Goal: Task Accomplishment & Management: Use online tool/utility

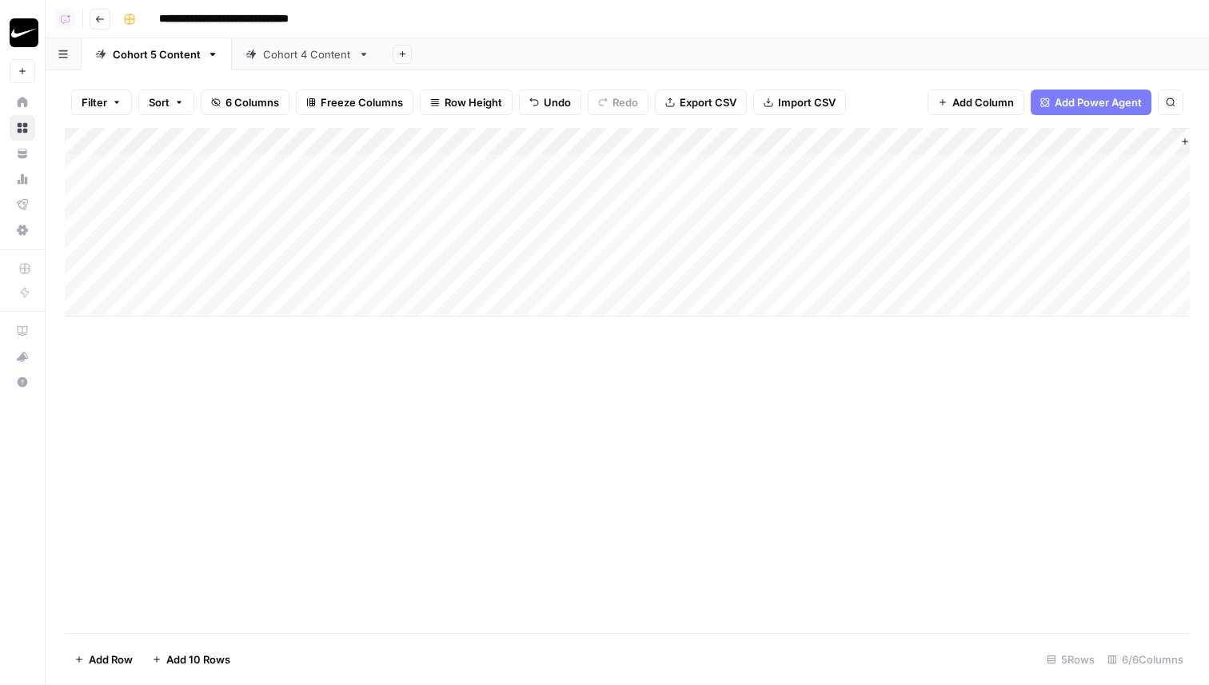
click at [890, 253] on div "Add Column" at bounding box center [627, 222] width 1125 height 189
click at [1153, 195] on div "Add Column" at bounding box center [627, 222] width 1125 height 189
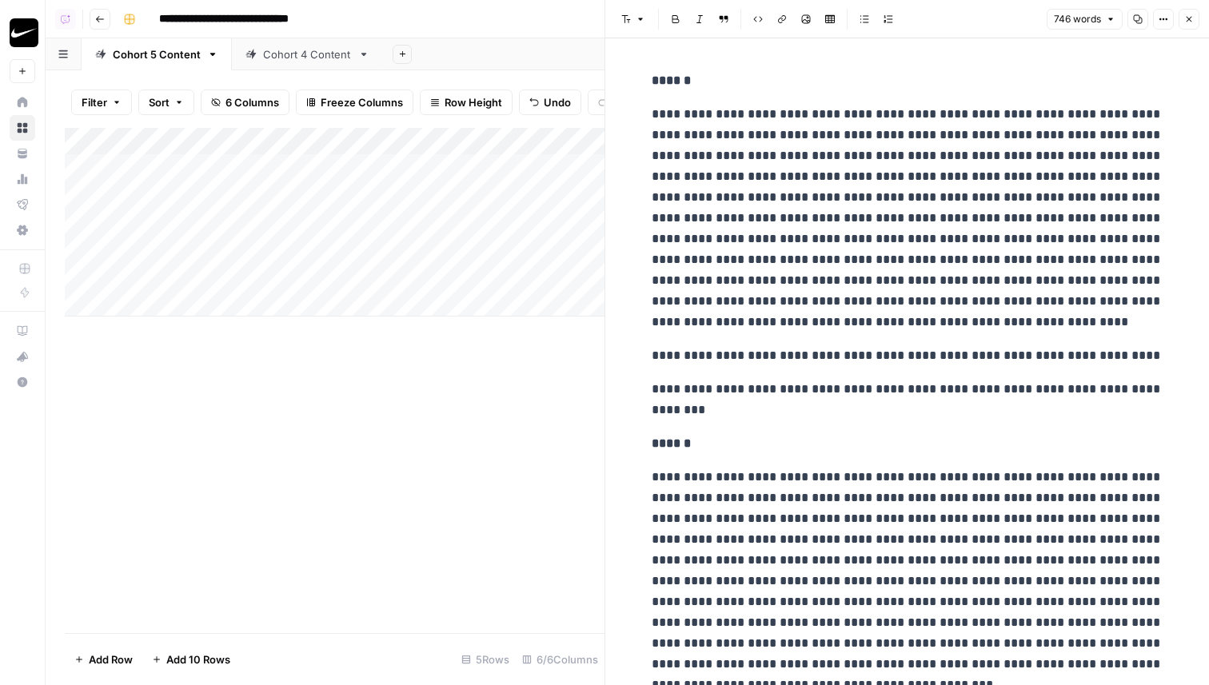
click at [1189, 15] on icon "button" at bounding box center [1189, 19] width 10 height 10
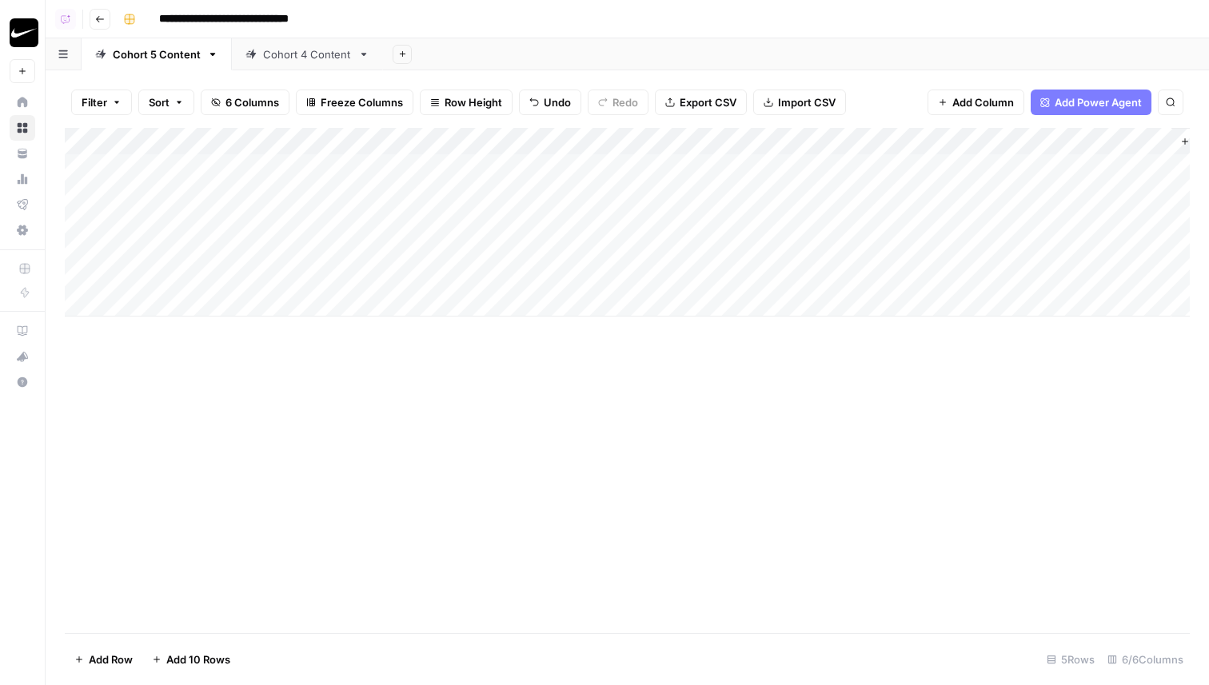
click at [876, 148] on div "Add Column" at bounding box center [627, 222] width 1125 height 189
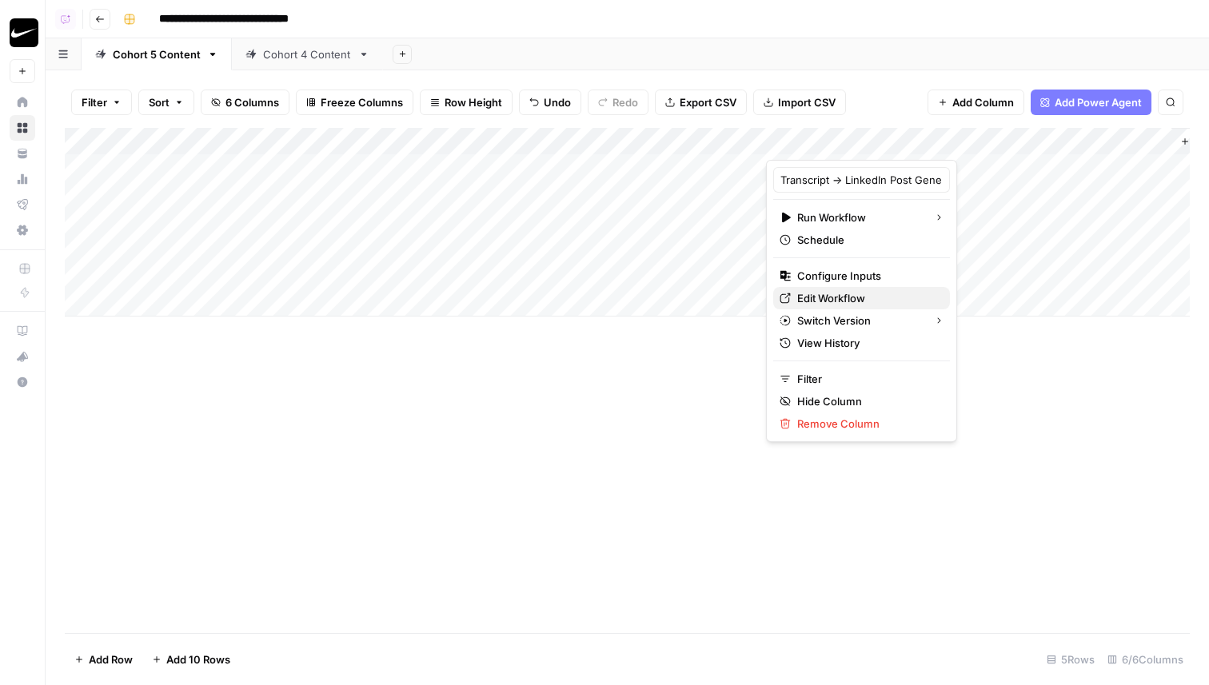
click at [832, 302] on span "Edit Workflow" at bounding box center [867, 298] width 140 height 16
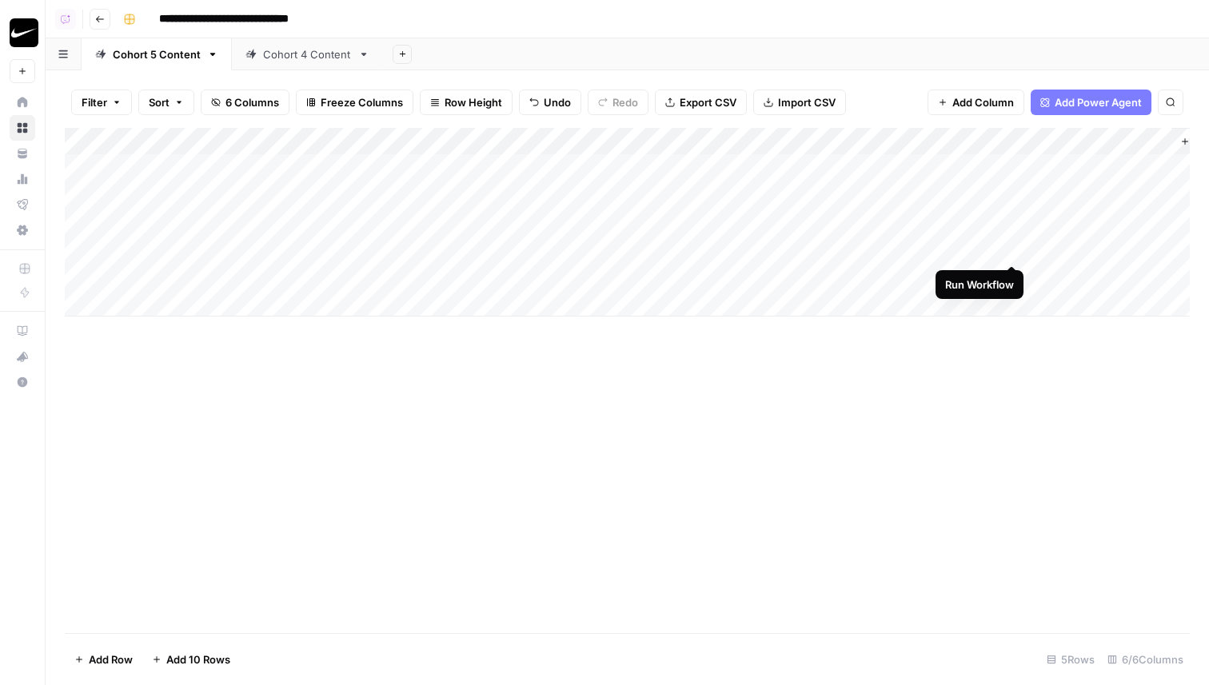
click at [1013, 249] on div "Add Column" at bounding box center [627, 222] width 1125 height 189
click at [212, 248] on div "Add Column" at bounding box center [627, 222] width 1125 height 189
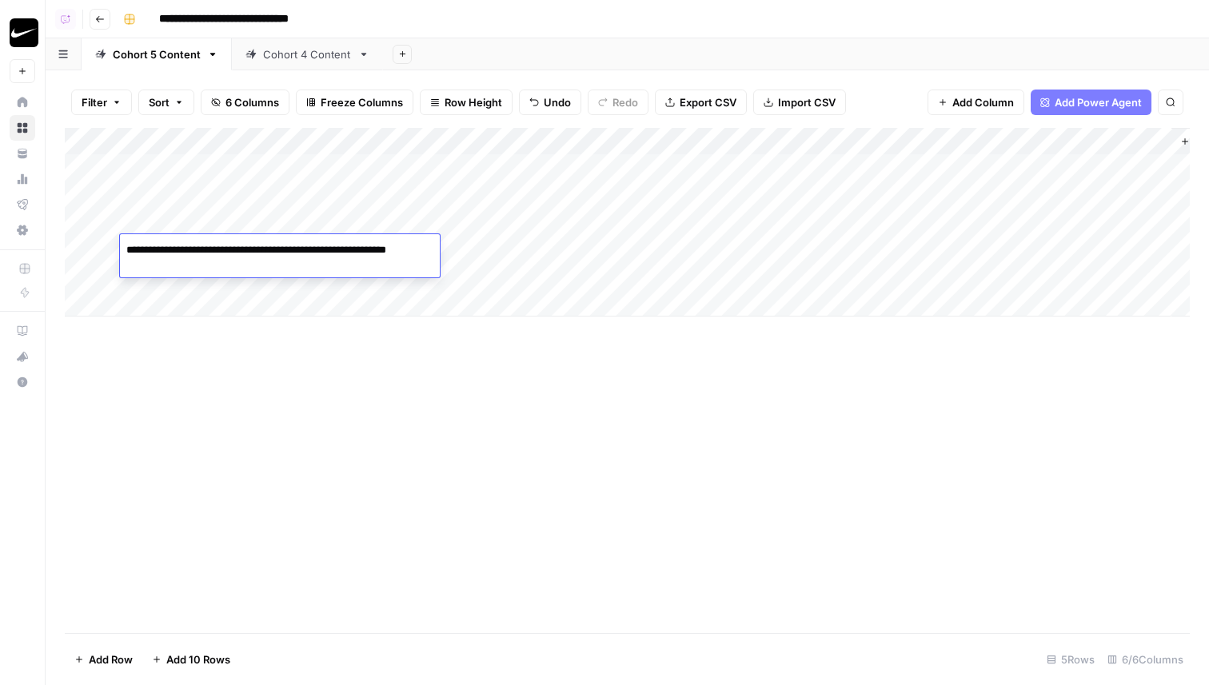
type textarea "**********"
click at [355, 510] on div "Add Column" at bounding box center [627, 380] width 1125 height 505
click at [503, 226] on div "Add Column" at bounding box center [627, 222] width 1125 height 189
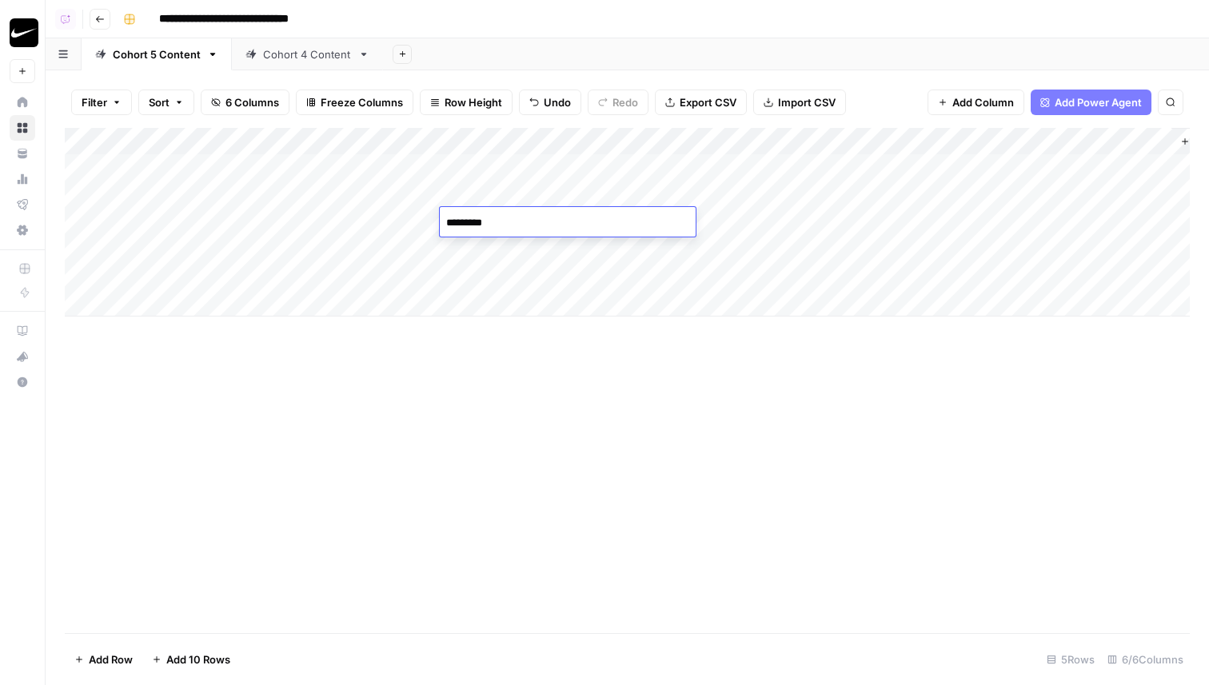
type textarea "**********"
click at [158, 229] on div "Add Column" at bounding box center [627, 222] width 1125 height 189
click at [1155, 249] on div "Add Column" at bounding box center [627, 222] width 1125 height 189
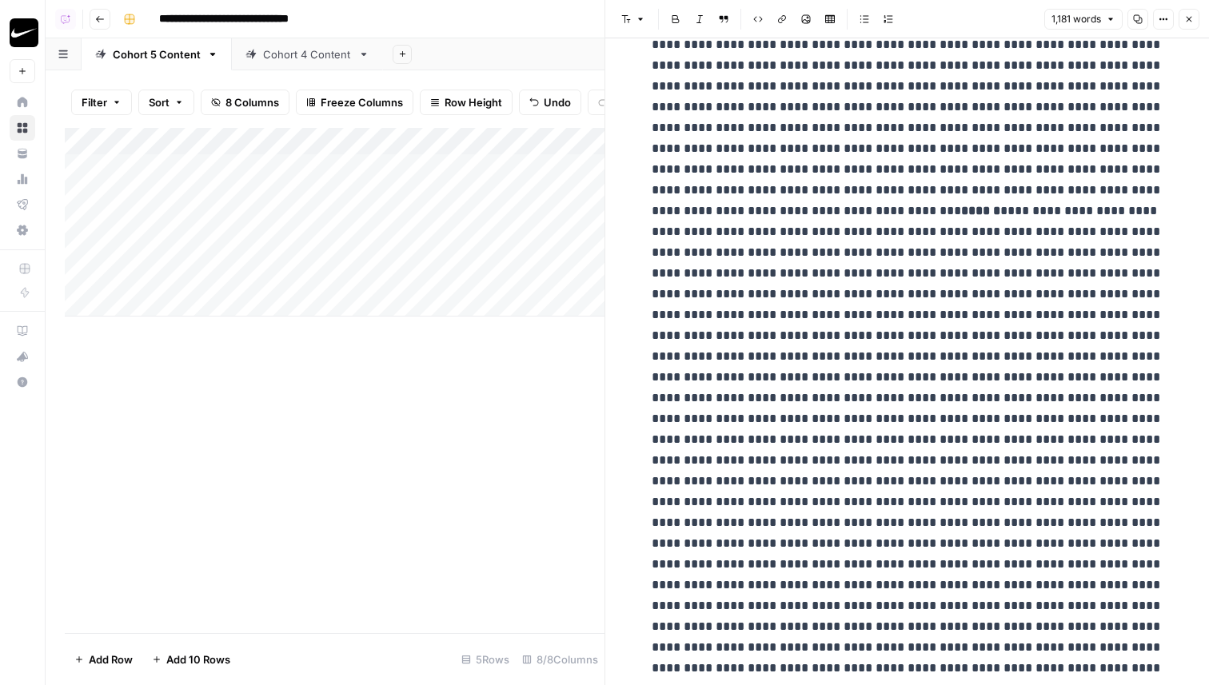
scroll to position [1480, 0]
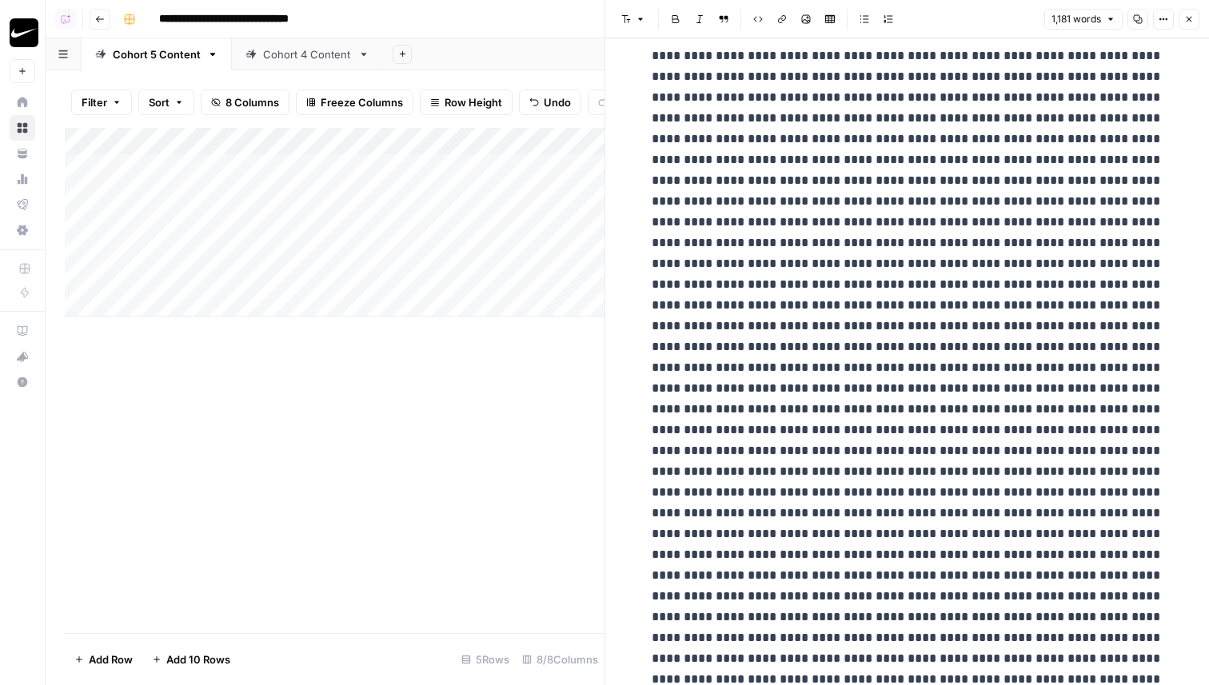
click at [1187, 14] on icon "button" at bounding box center [1189, 19] width 10 height 10
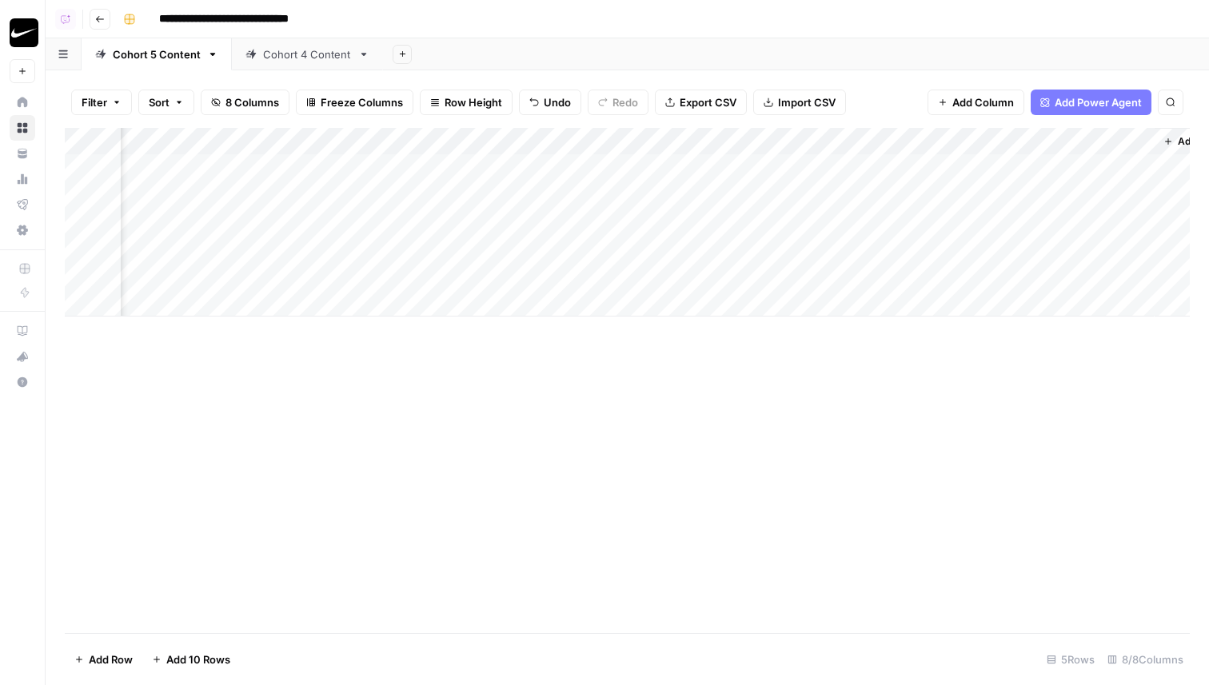
scroll to position [0, 358]
click at [740, 143] on div "Add Column" at bounding box center [627, 222] width 1125 height 189
click at [896, 198] on div "Add Column" at bounding box center [627, 222] width 1125 height 189
click at [768, 197] on div "Add Column" at bounding box center [627, 222] width 1125 height 189
click at [793, 195] on div "Add Column" at bounding box center [627, 222] width 1125 height 189
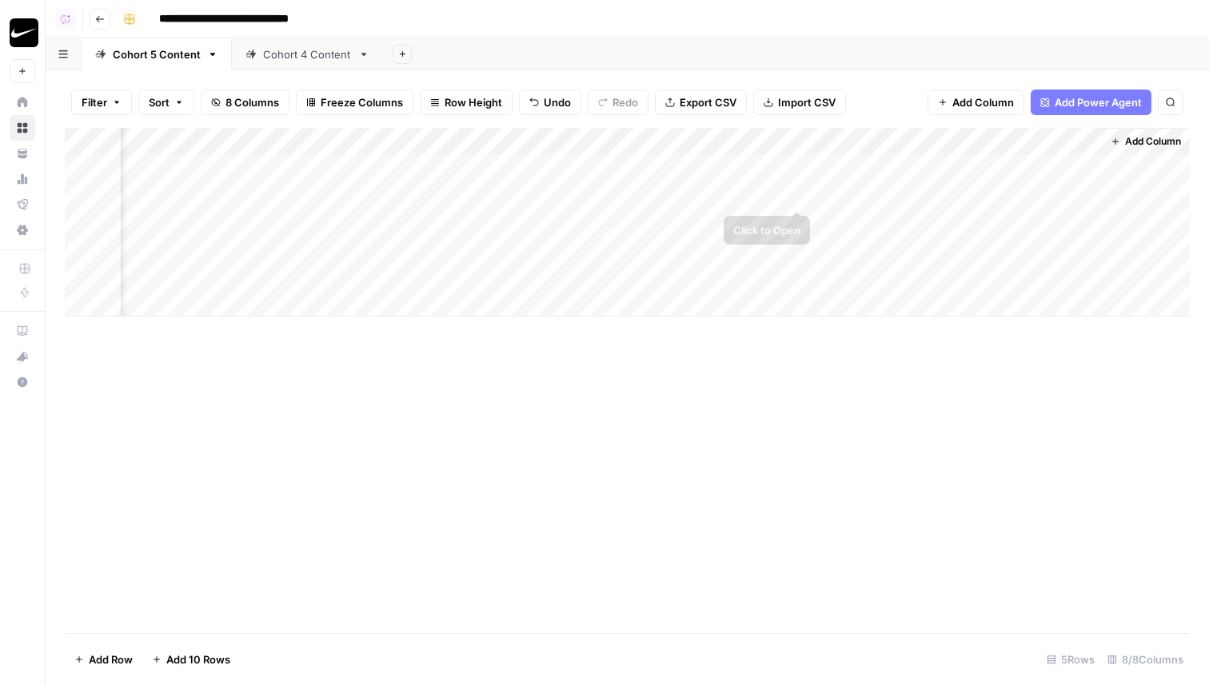
scroll to position [0, 344]
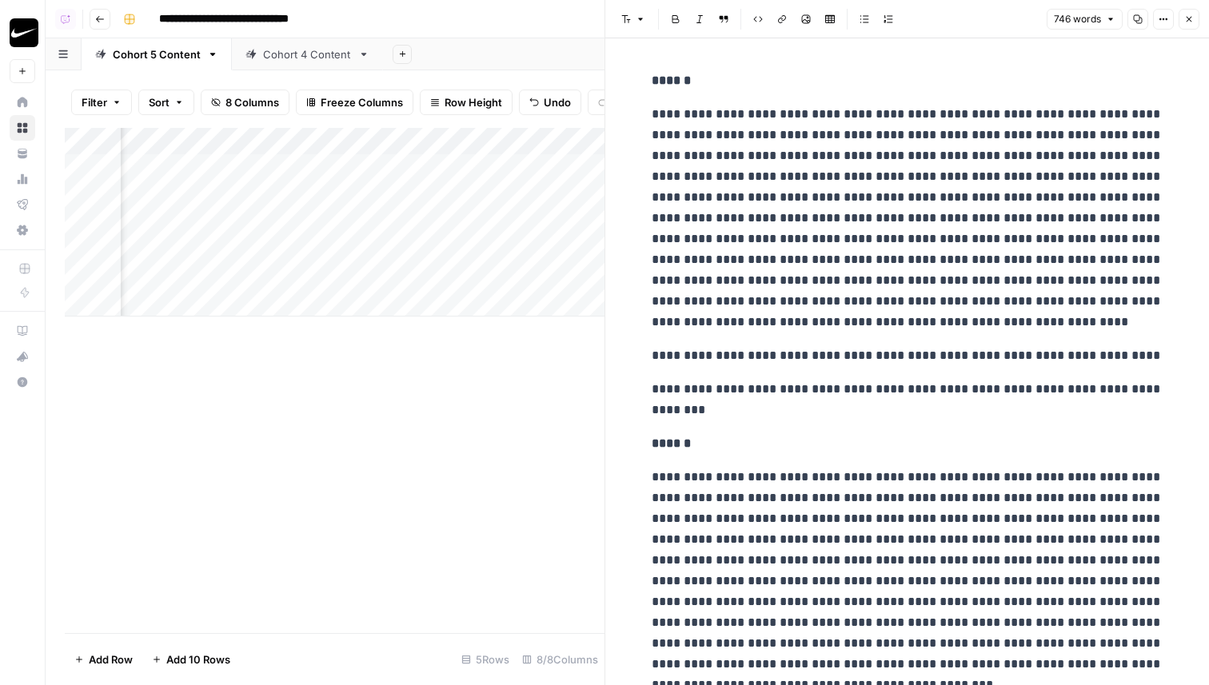
click at [1134, 18] on icon "button" at bounding box center [1138, 19] width 10 height 10
click at [1195, 18] on button "Close" at bounding box center [1189, 19] width 21 height 21
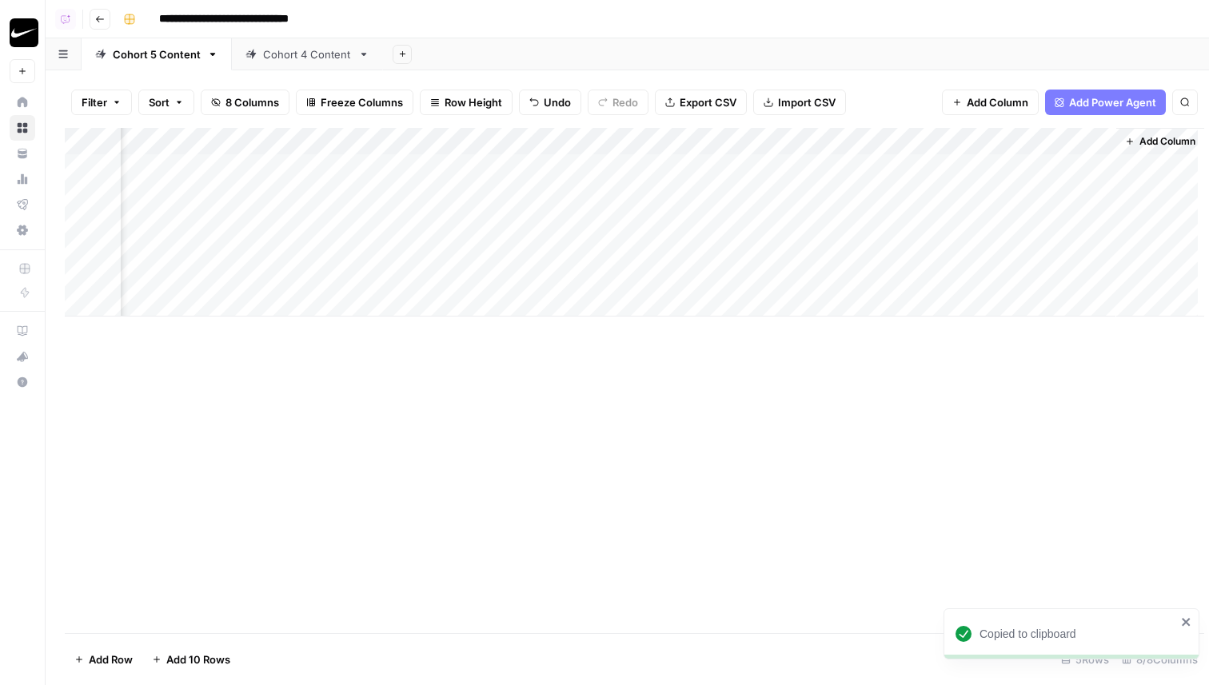
scroll to position [0, 339]
click at [920, 198] on div "Add Column" at bounding box center [627, 222] width 1125 height 189
click at [956, 197] on div "Add Column" at bounding box center [627, 222] width 1125 height 189
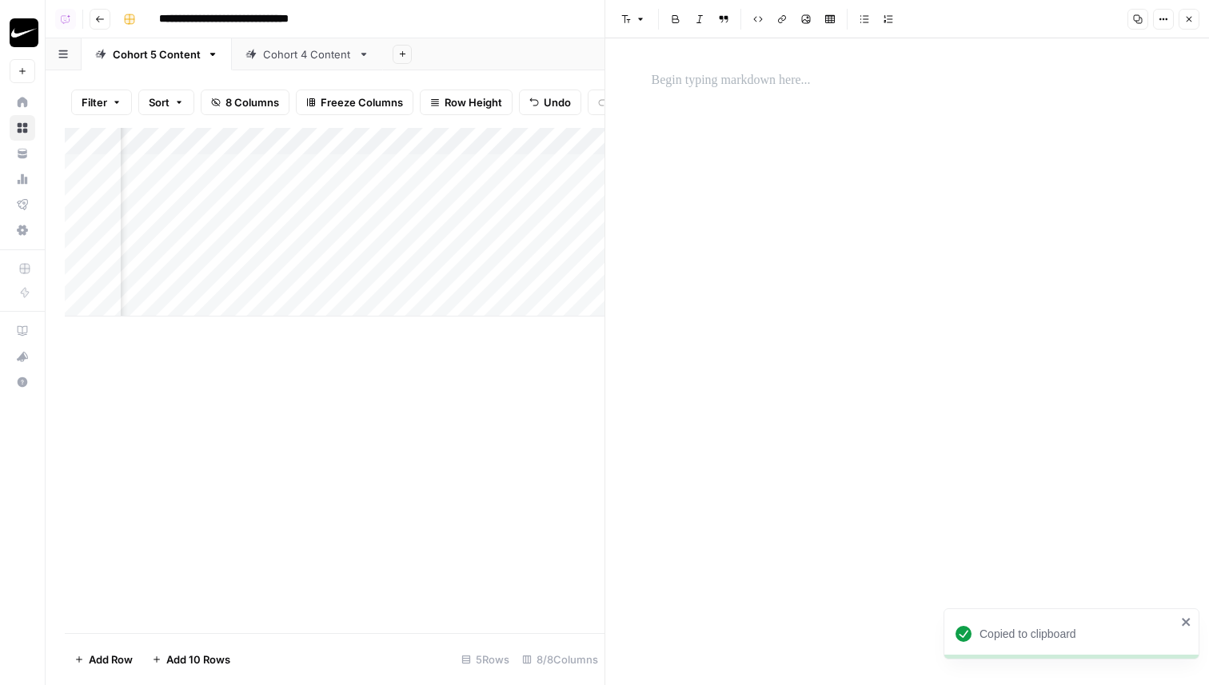
click at [917, 83] on p at bounding box center [908, 80] width 512 height 21
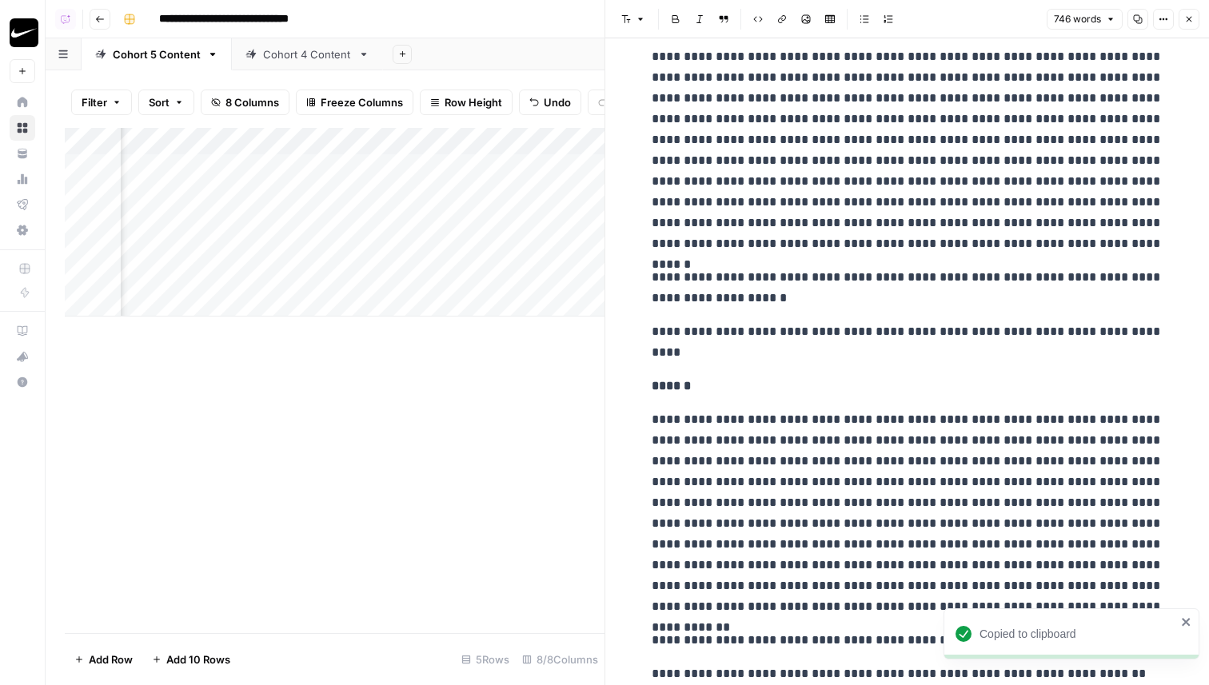
click at [1195, 21] on button "Close" at bounding box center [1189, 19] width 21 height 21
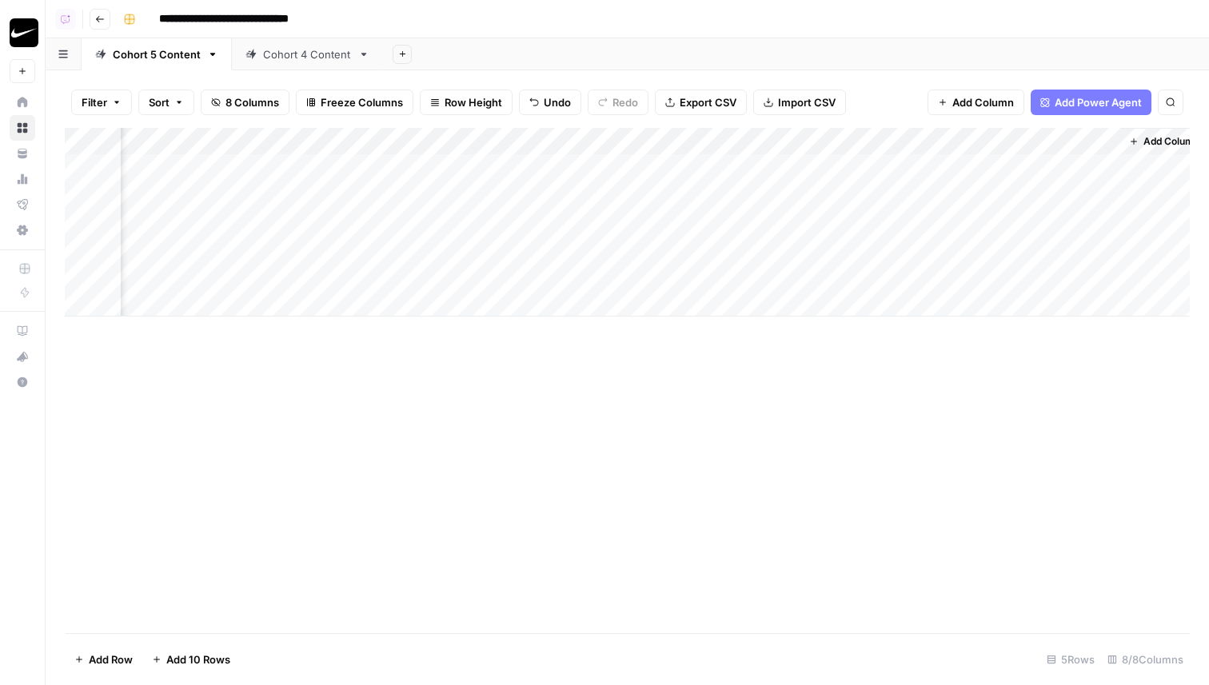
click at [764, 133] on div "Add Column" at bounding box center [627, 222] width 1125 height 189
click at [753, 290] on span "Remove Column" at bounding box center [789, 298] width 140 height 16
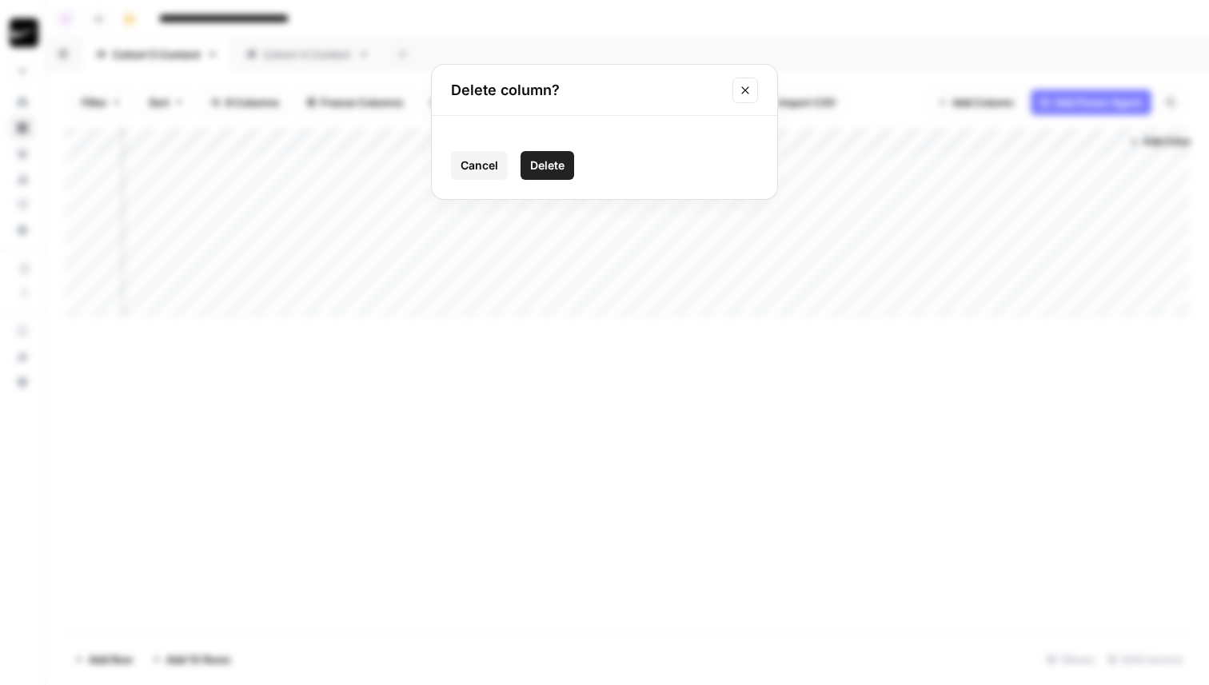
click at [557, 165] on span "Delete" at bounding box center [547, 166] width 34 height 16
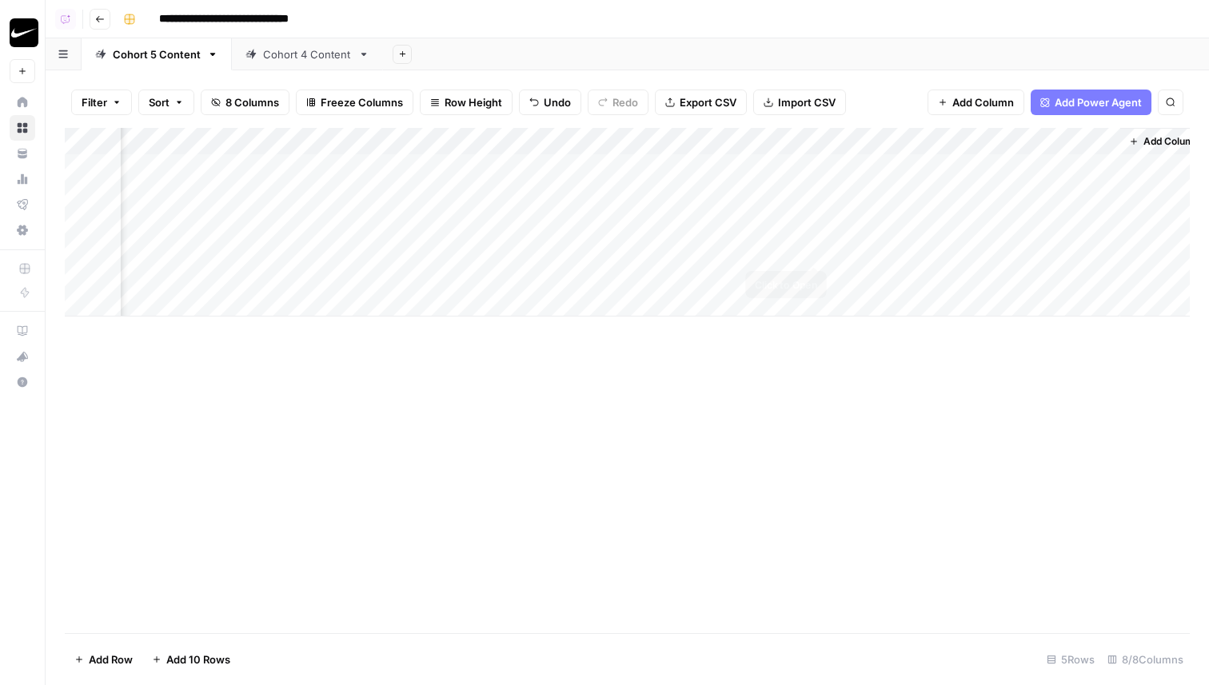
scroll to position [0, 214]
click at [942, 248] on div "Add Column" at bounding box center [627, 222] width 1125 height 189
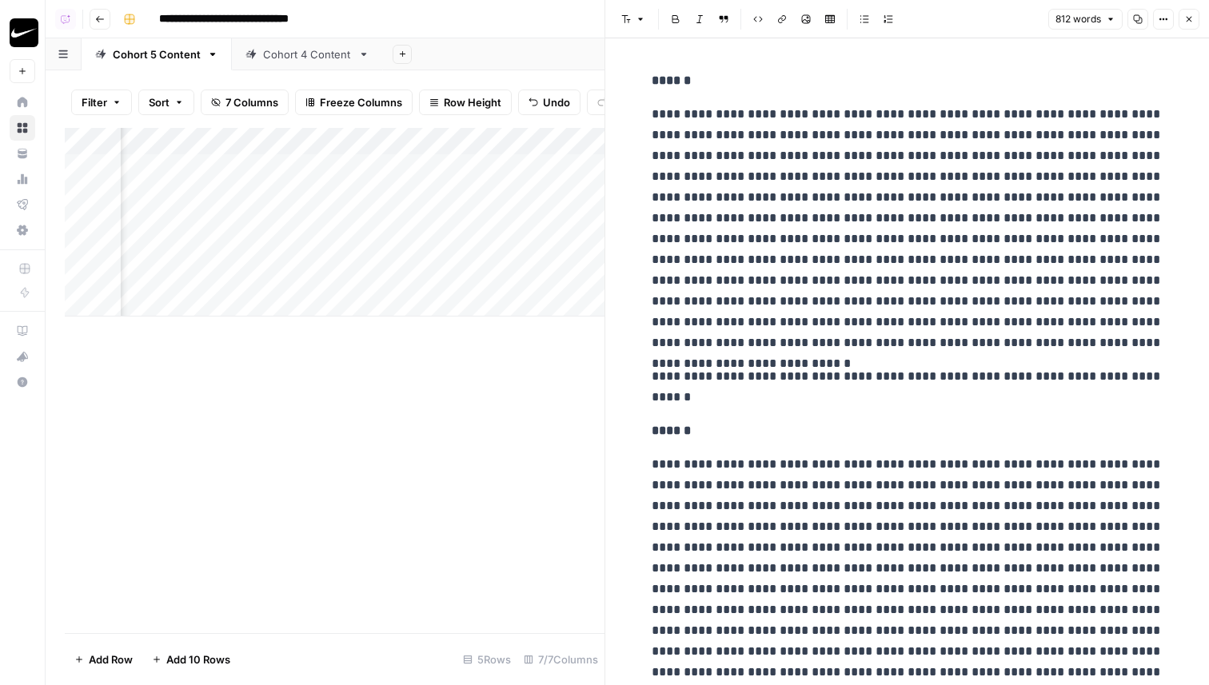
click at [1191, 19] on icon "button" at bounding box center [1189, 19] width 10 height 10
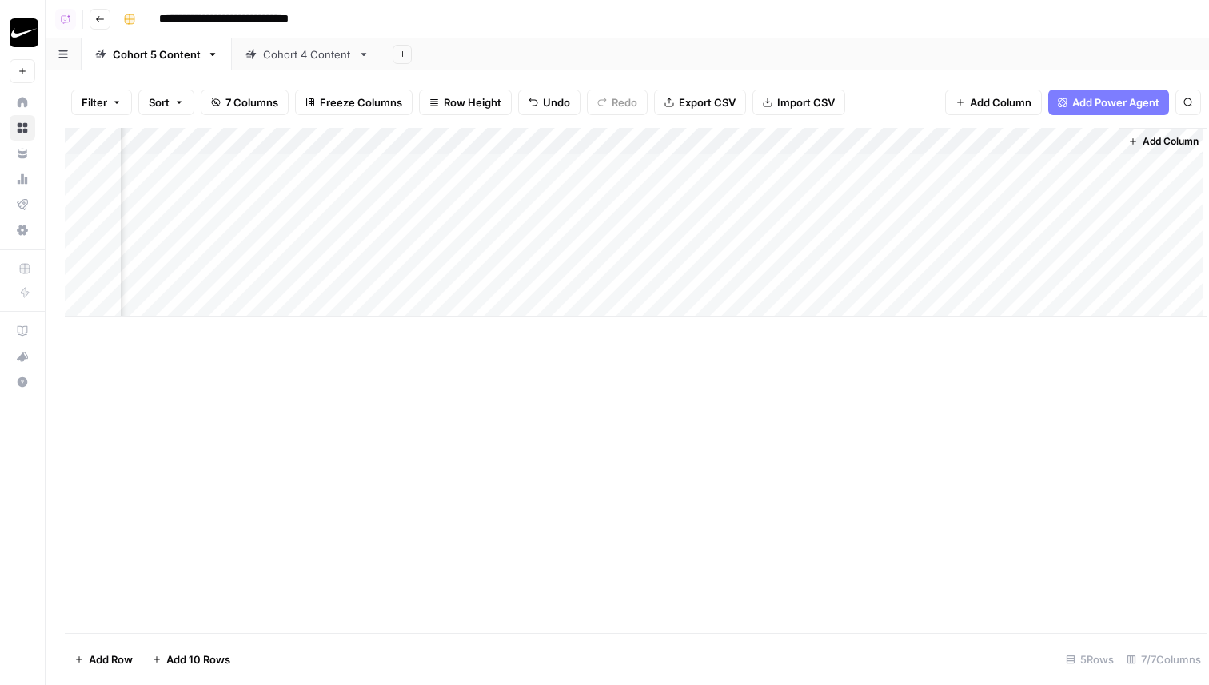
scroll to position [0, 195]
click at [1092, 251] on div "Add Column" at bounding box center [627, 222] width 1125 height 189
click at [1096, 249] on div "Add Column" at bounding box center [627, 222] width 1125 height 189
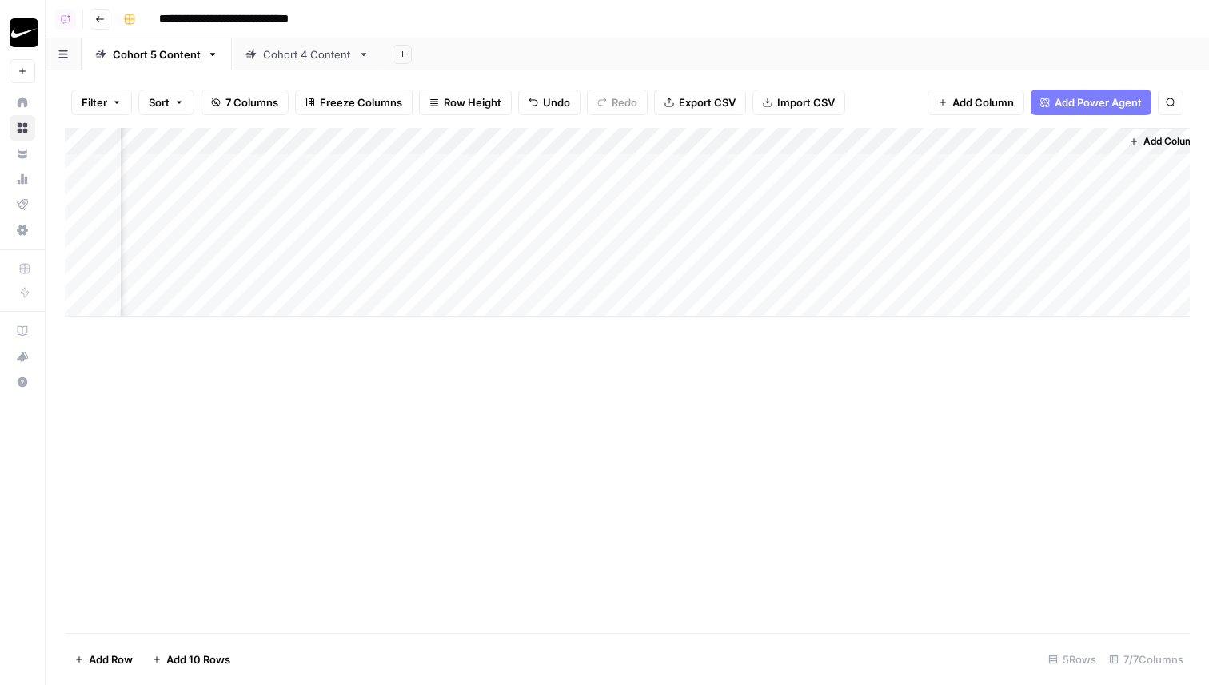
click at [1056, 137] on div "Add Column" at bounding box center [627, 222] width 1125 height 189
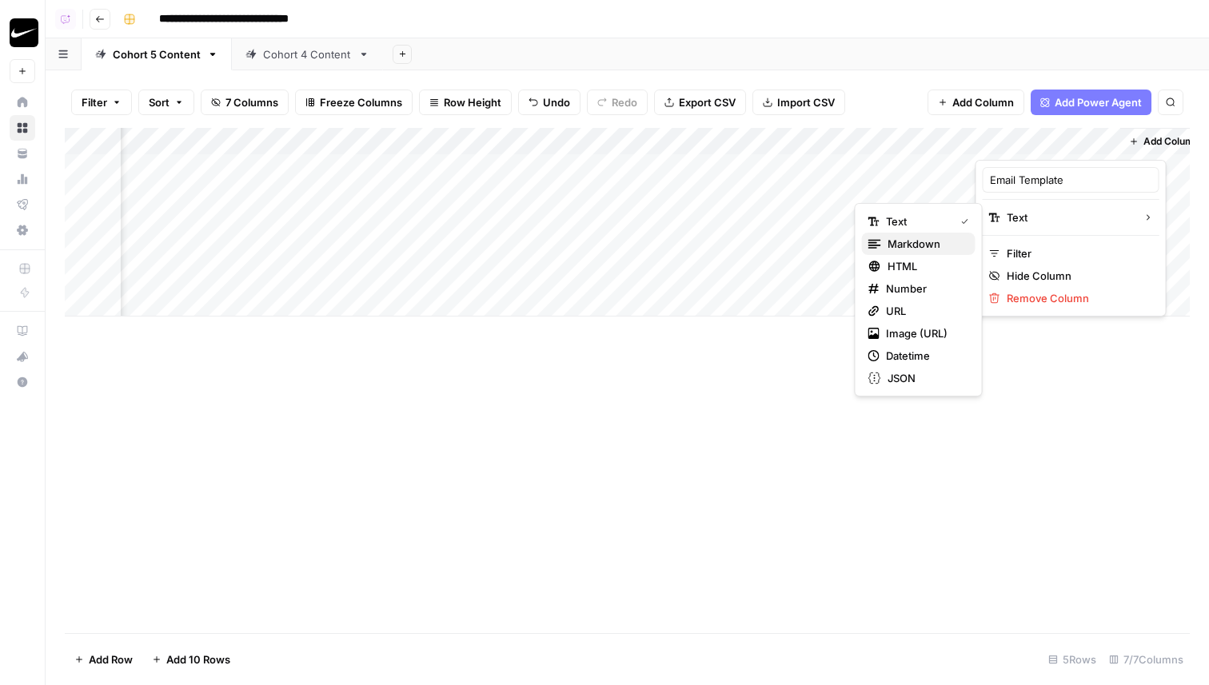
click at [937, 241] on span "Markdown" at bounding box center [925, 244] width 75 height 16
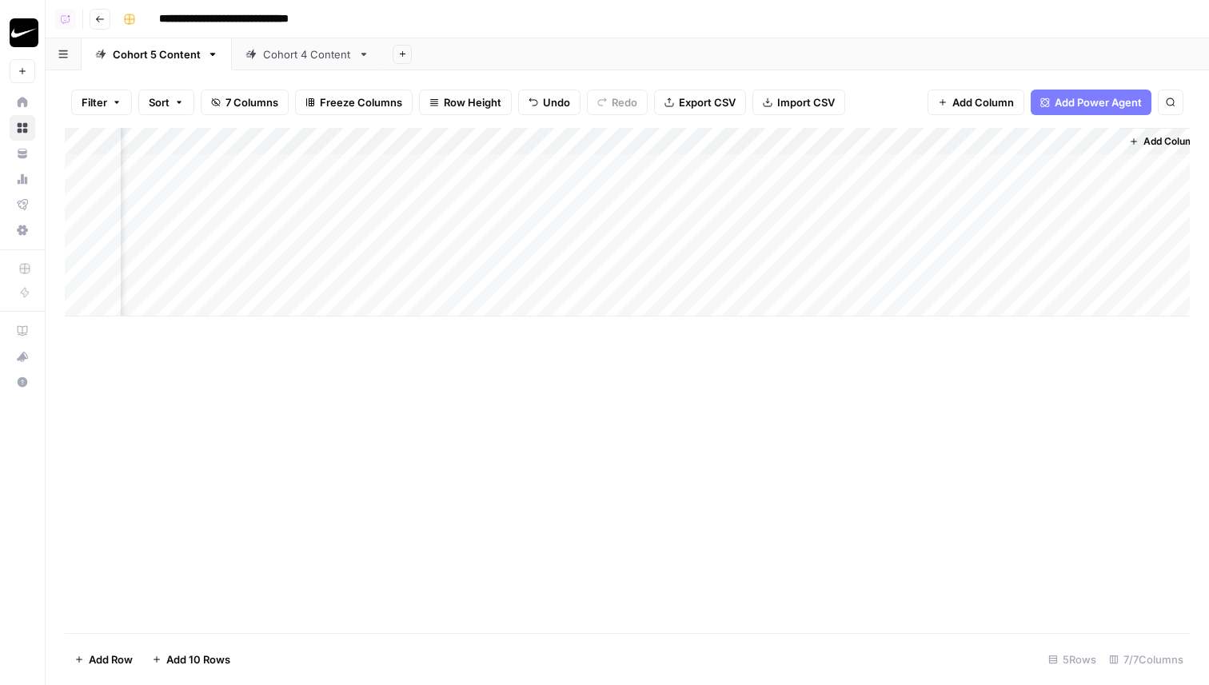
click at [1106, 245] on div "Add Column" at bounding box center [627, 222] width 1125 height 189
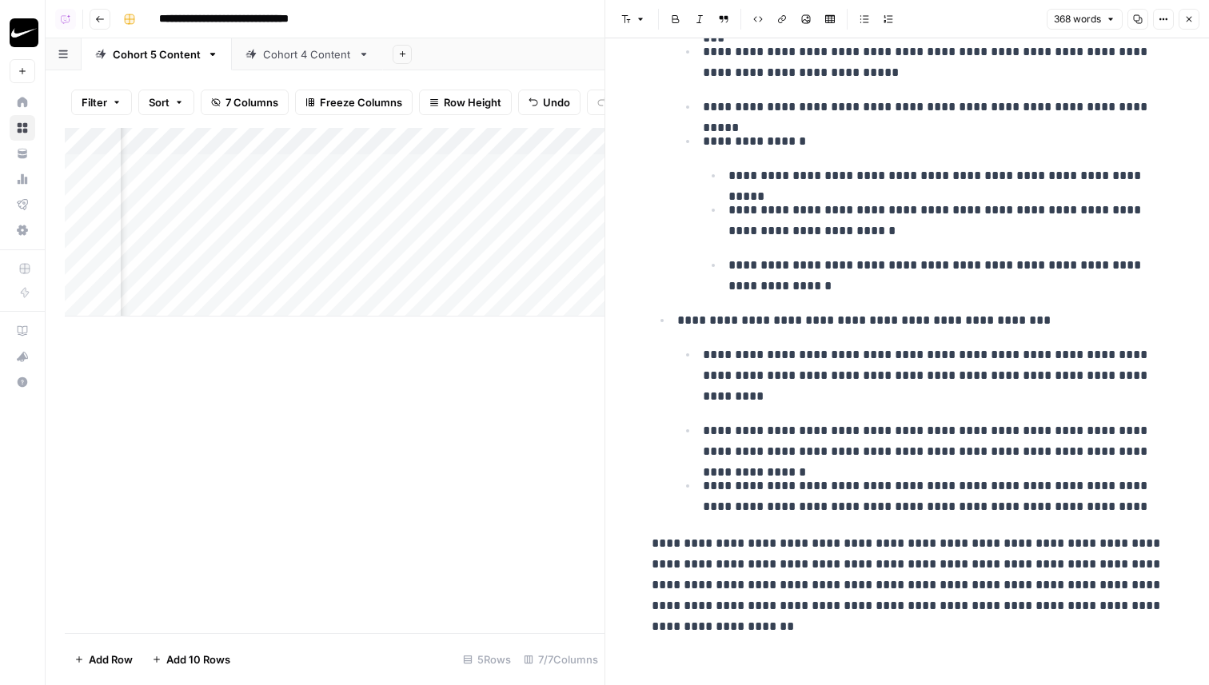
scroll to position [653, 0]
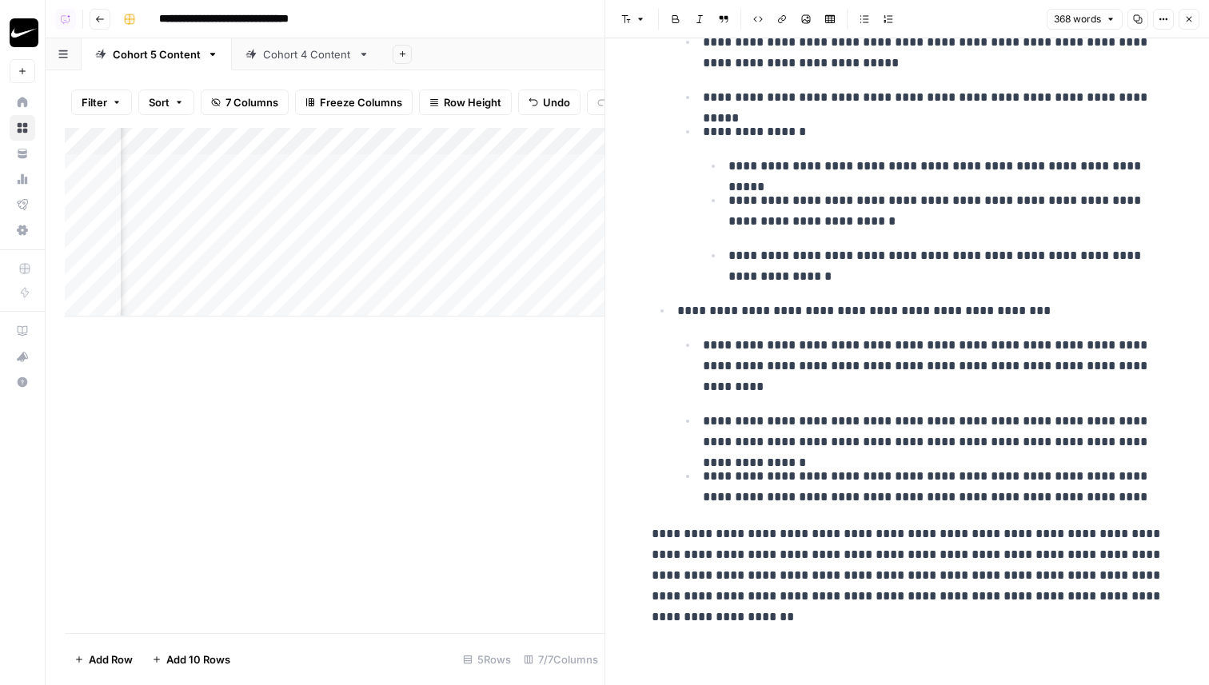
click at [1185, 18] on icon "button" at bounding box center [1189, 19] width 10 height 10
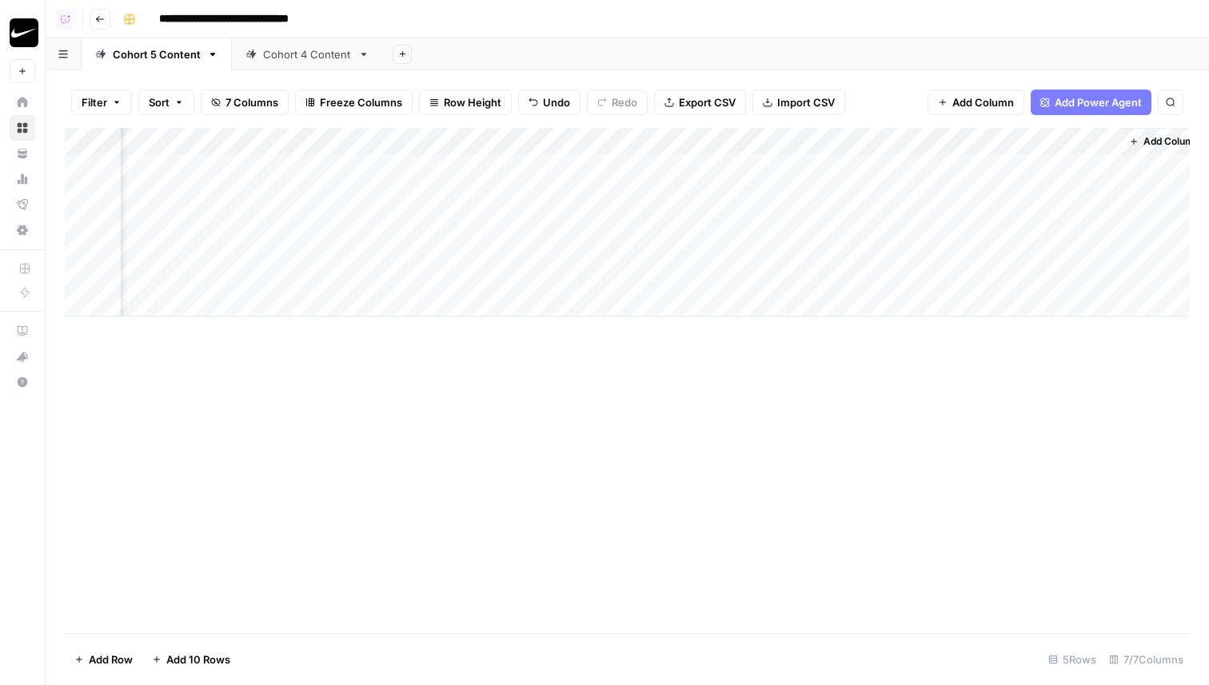
click at [451, 230] on div "Add Column" at bounding box center [627, 222] width 1125 height 189
type textarea "**********"
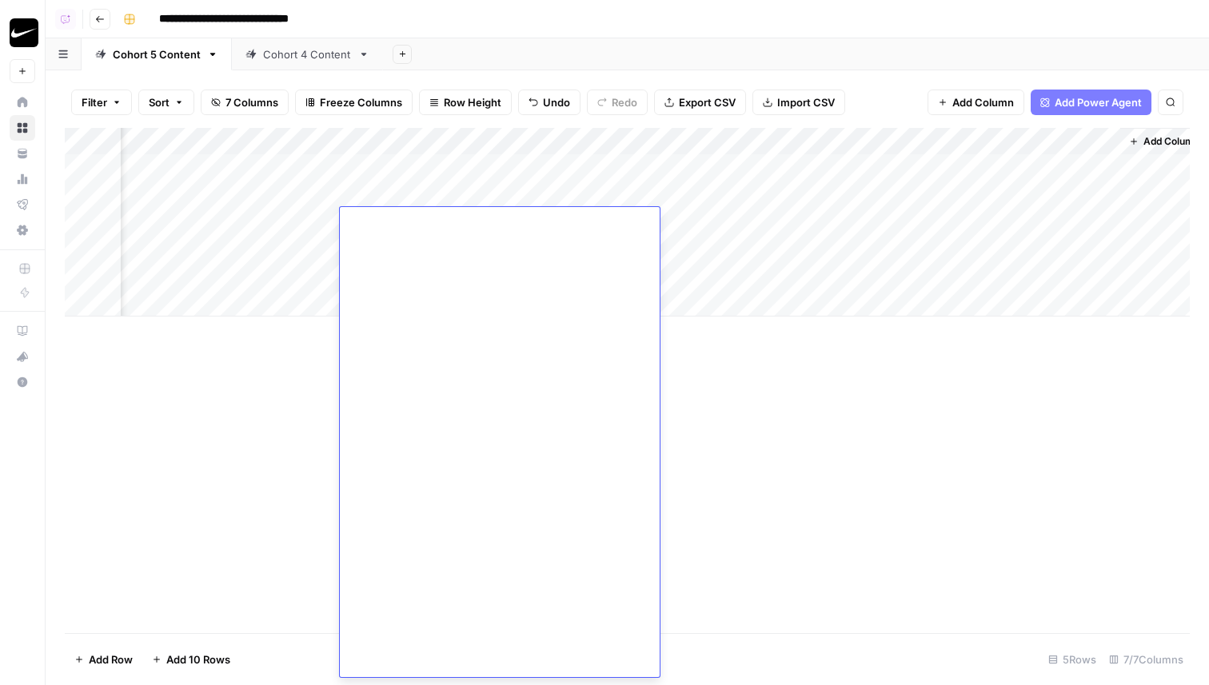
click at [281, 432] on div "Add Column" at bounding box center [627, 380] width 1125 height 505
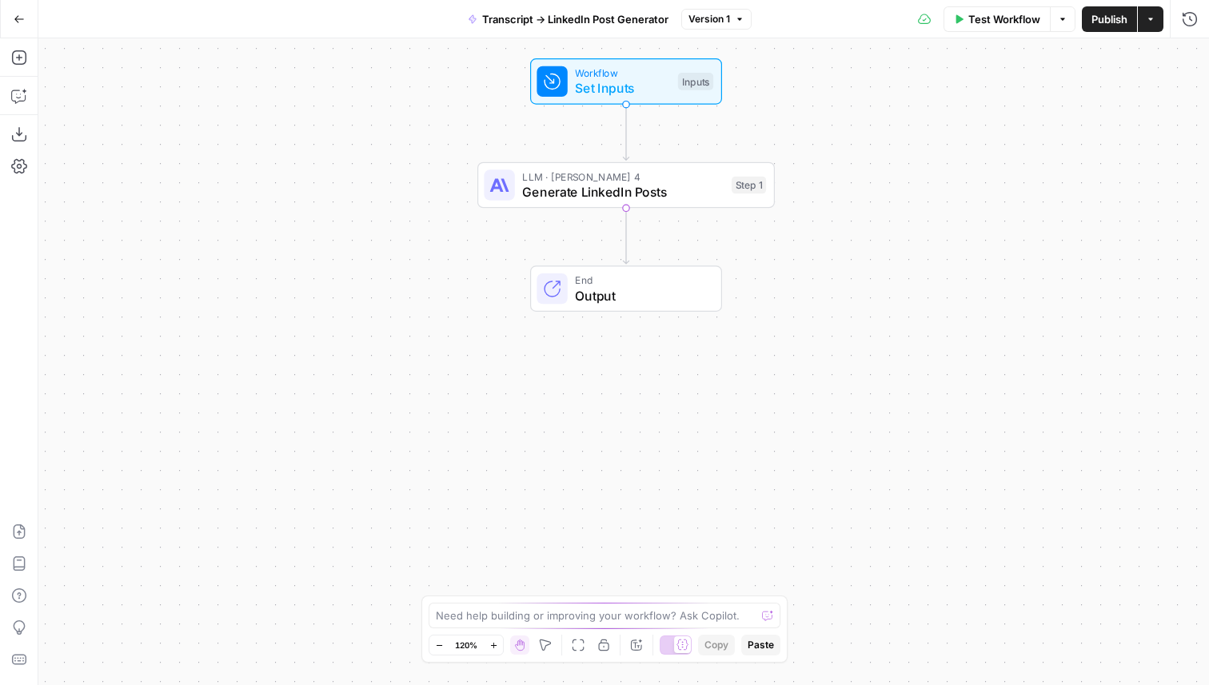
drag, startPoint x: 377, startPoint y: 373, endPoint x: 378, endPoint y: 194, distance: 178.3
click at [378, 194] on div "Workflow Set Inputs Inputs LLM · [PERSON_NAME] 4 Generate LinkedIn Posts Step 1…" at bounding box center [623, 361] width 1171 height 647
click at [21, 66] on button "Add Steps" at bounding box center [19, 58] width 26 height 26
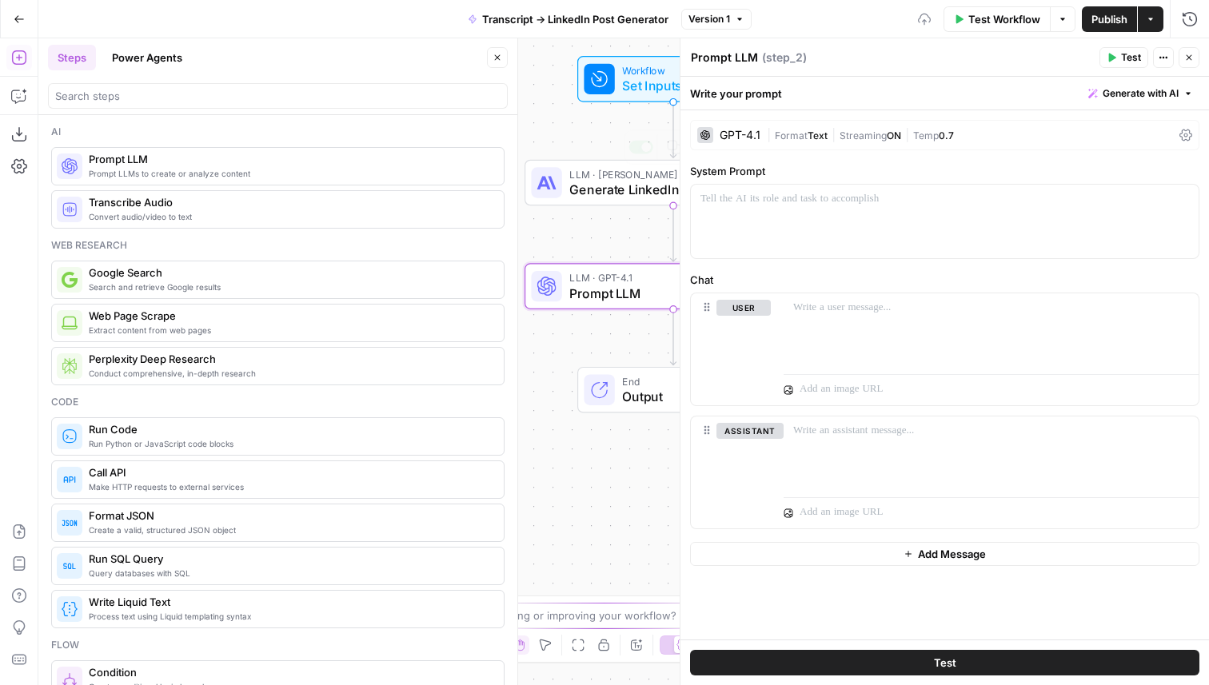
click at [500, 49] on button "Close" at bounding box center [497, 57] width 21 height 21
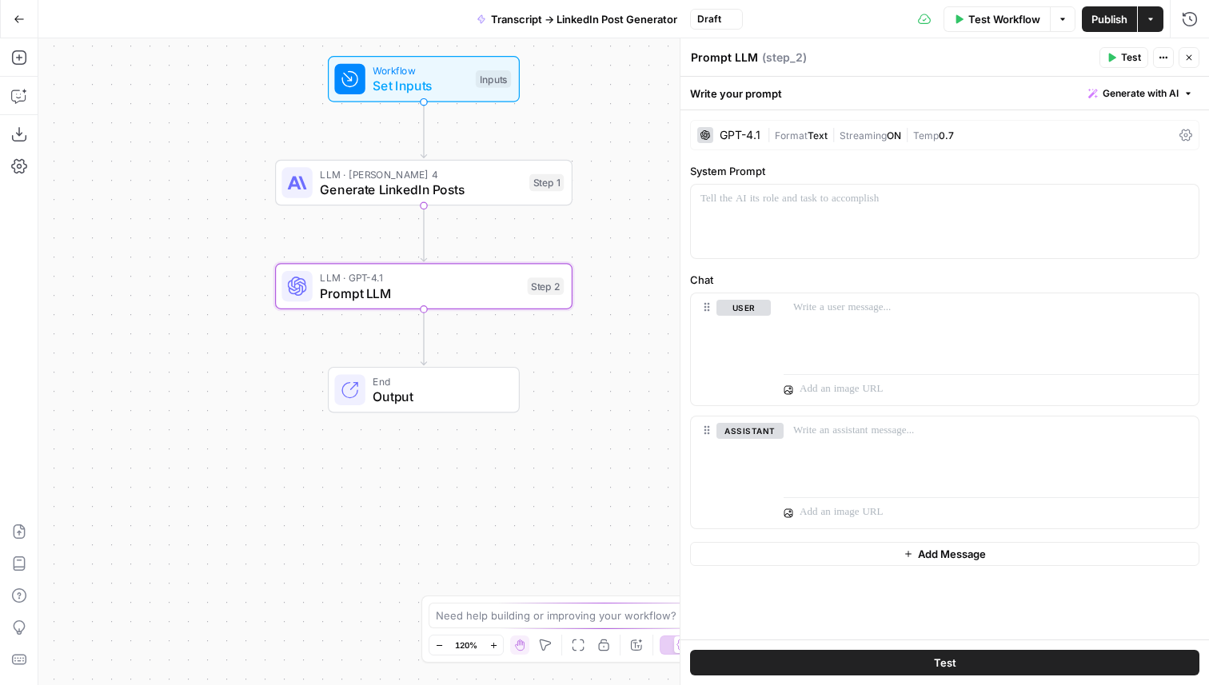
drag, startPoint x: 461, startPoint y: 293, endPoint x: 143, endPoint y: 291, distance: 317.5
click at [143, 291] on div "Workflow Set Inputs Inputs LLM · [PERSON_NAME] 4 Generate LinkedIn Posts Step 1…" at bounding box center [623, 361] width 1171 height 647
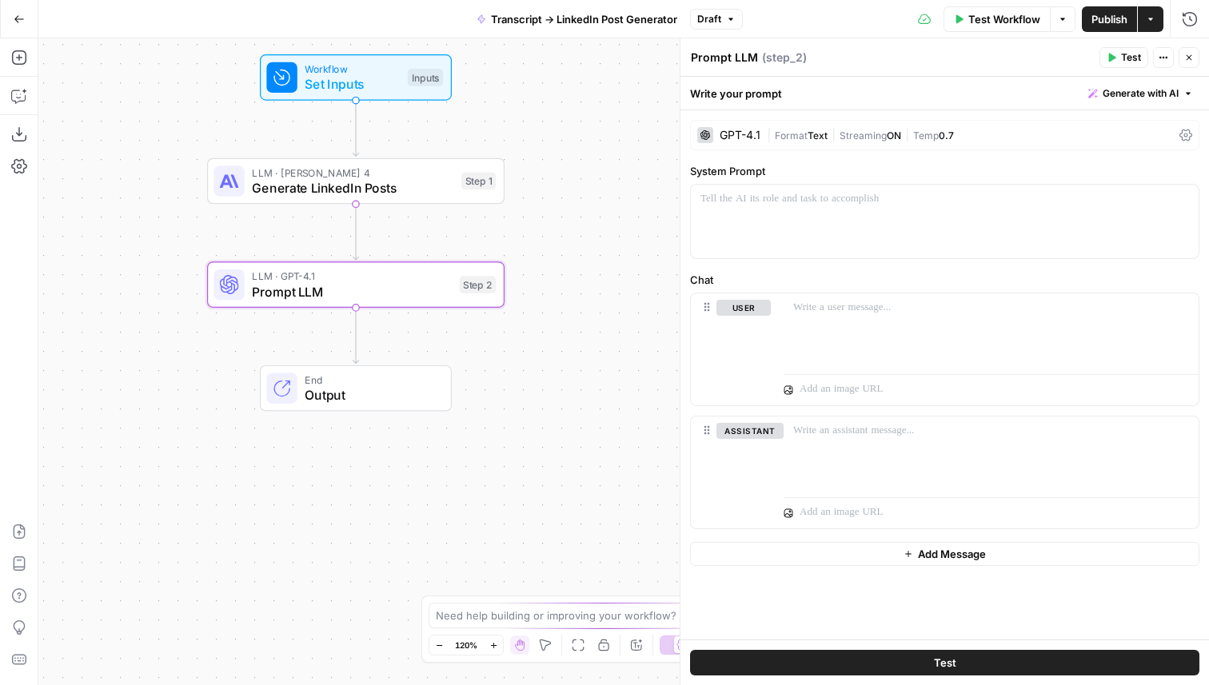
click at [740, 134] on div "GPT-4.1" at bounding box center [740, 135] width 41 height 11
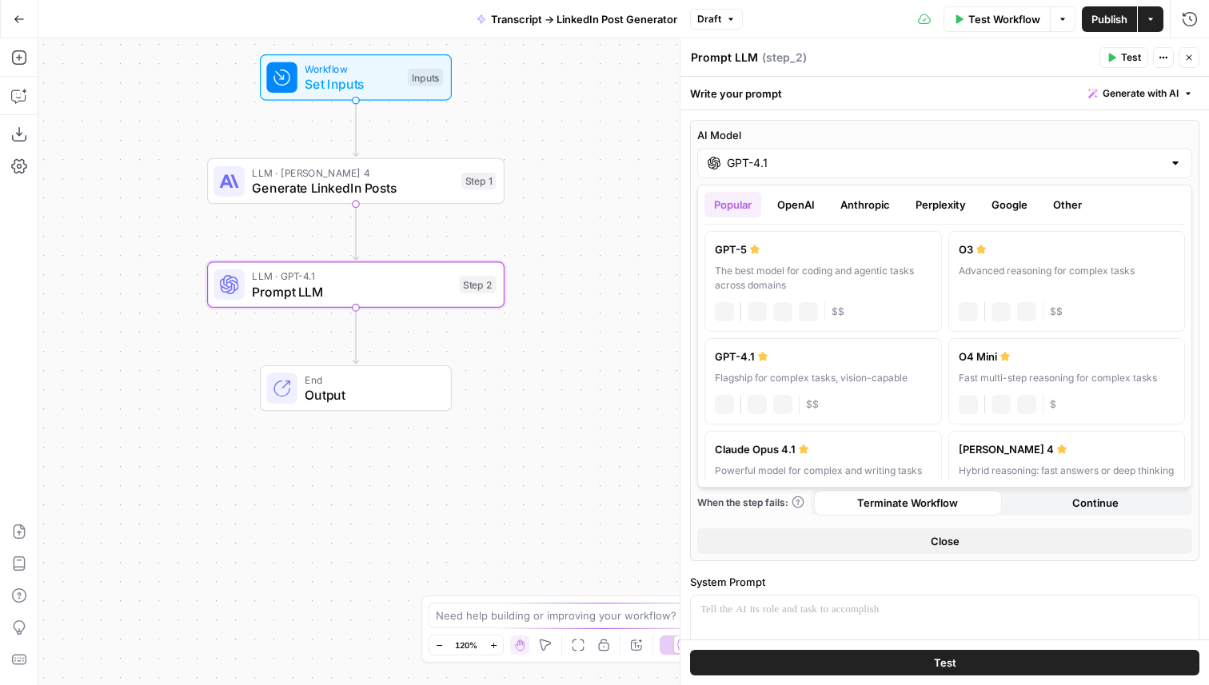
click at [772, 166] on input "GPT-4.1" at bounding box center [945, 163] width 436 height 16
click at [776, 256] on div "GPT-5" at bounding box center [823, 249] width 217 height 16
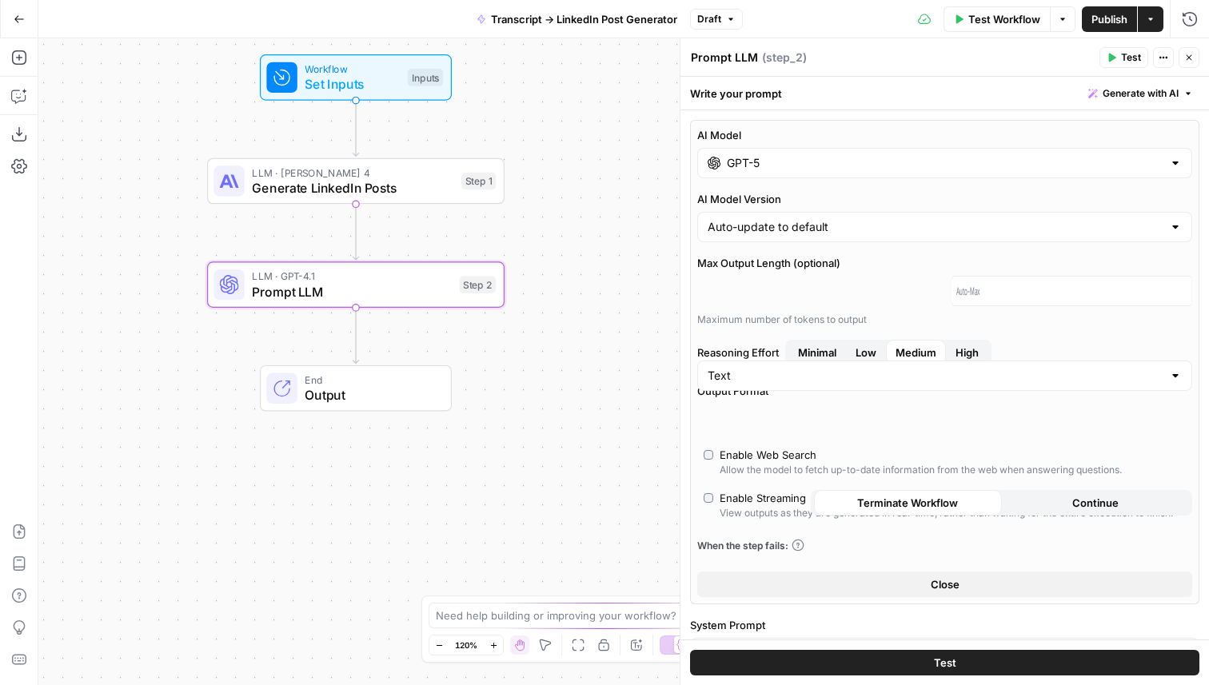
type input "GPT-5"
click at [1144, 97] on span "Generate with AI" at bounding box center [1141, 93] width 76 height 14
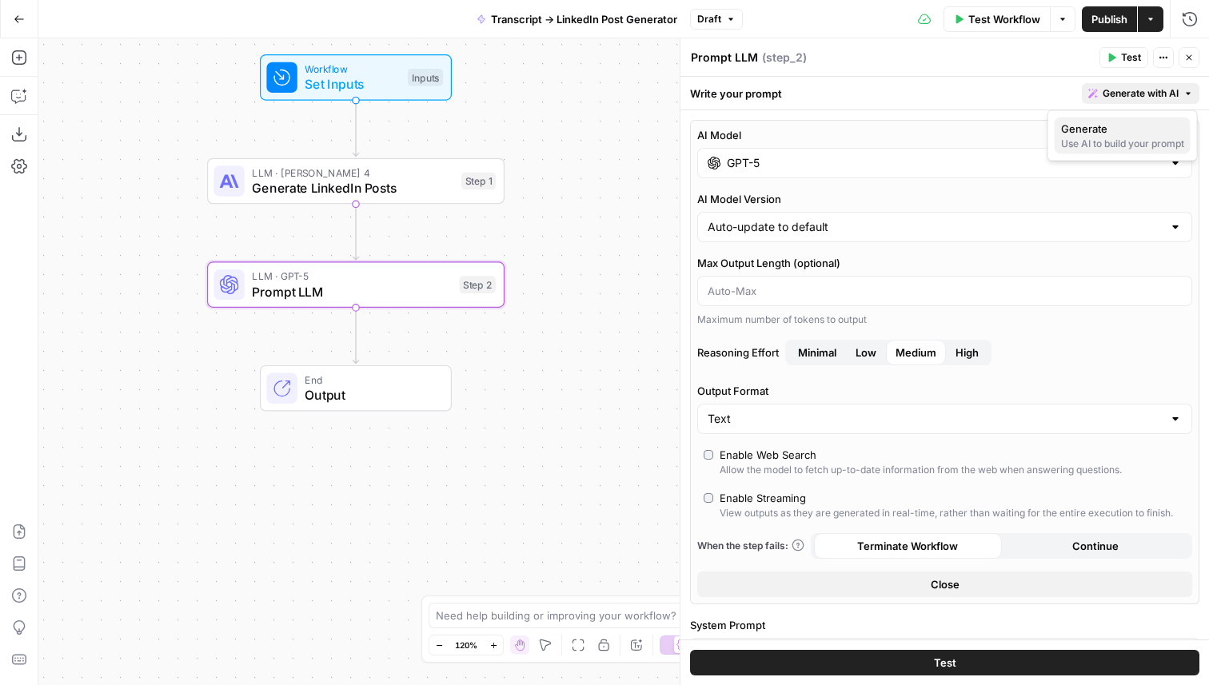
click at [1099, 131] on span "Generate" at bounding box center [1119, 129] width 117 height 16
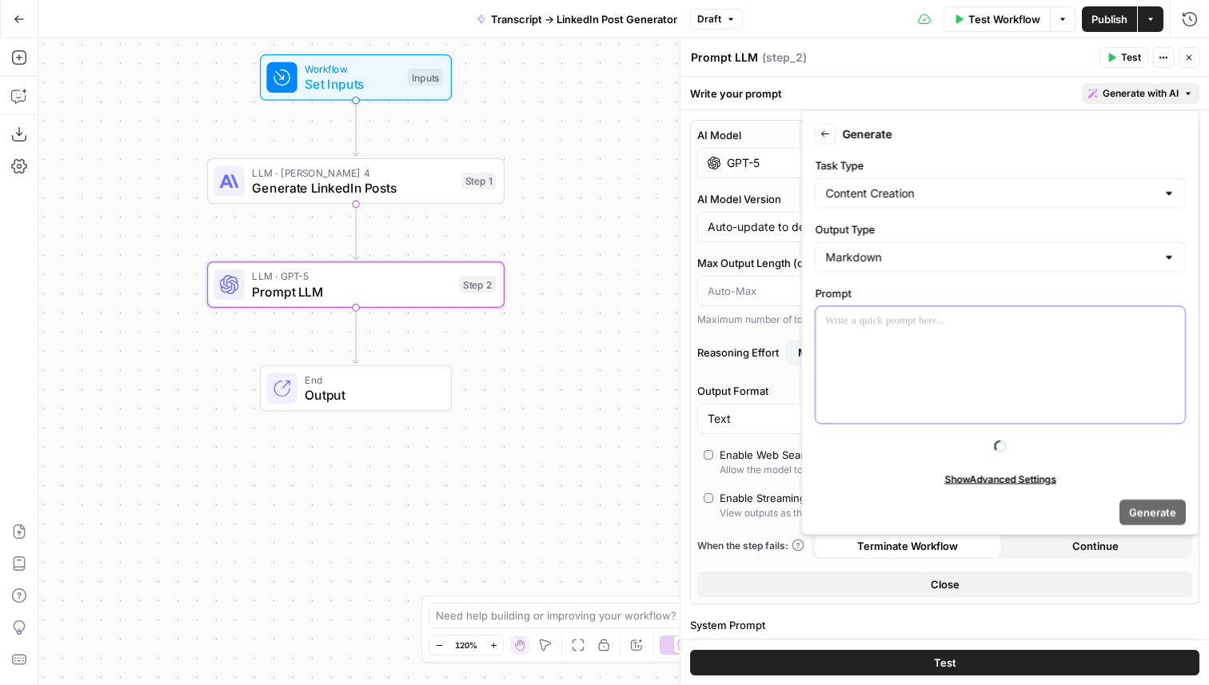
click at [910, 366] on div at bounding box center [1000, 365] width 369 height 117
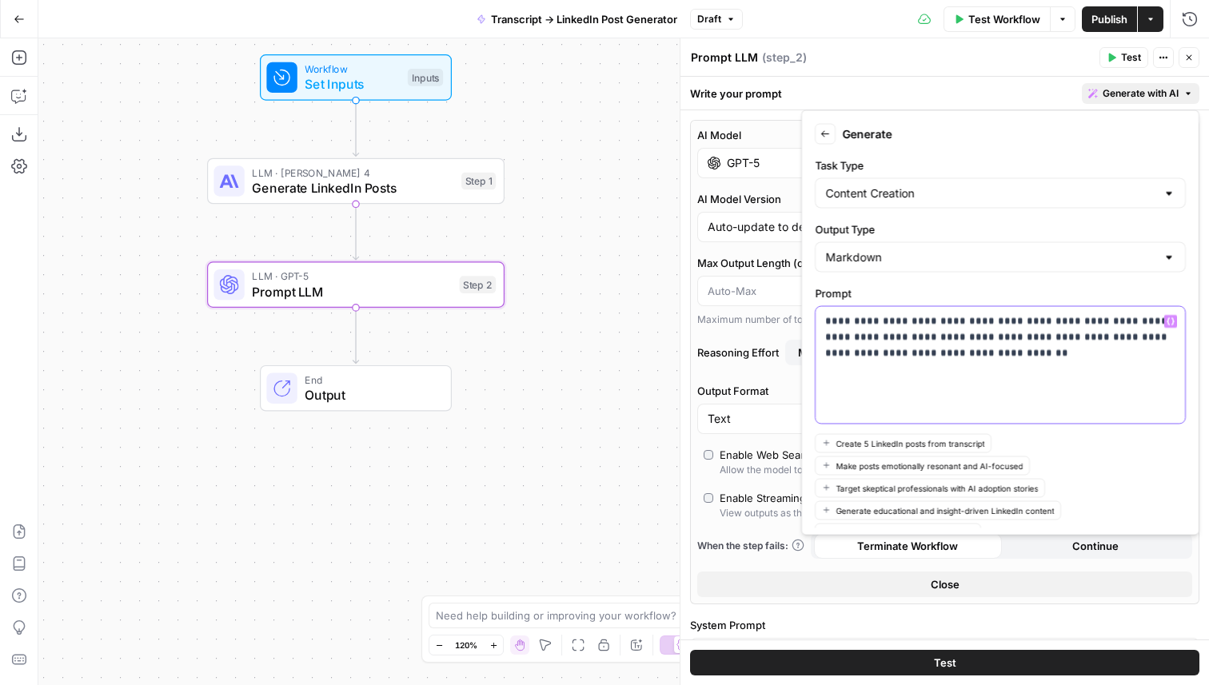
drag, startPoint x: 979, startPoint y: 339, endPoint x: 915, endPoint y: 339, distance: 64.0
click at [915, 339] on p "**********" at bounding box center [1000, 337] width 350 height 48
drag, startPoint x: 964, startPoint y: 357, endPoint x: 816, endPoint y: 358, distance: 147.9
click at [816, 358] on div "**********" at bounding box center [1000, 365] width 369 height 117
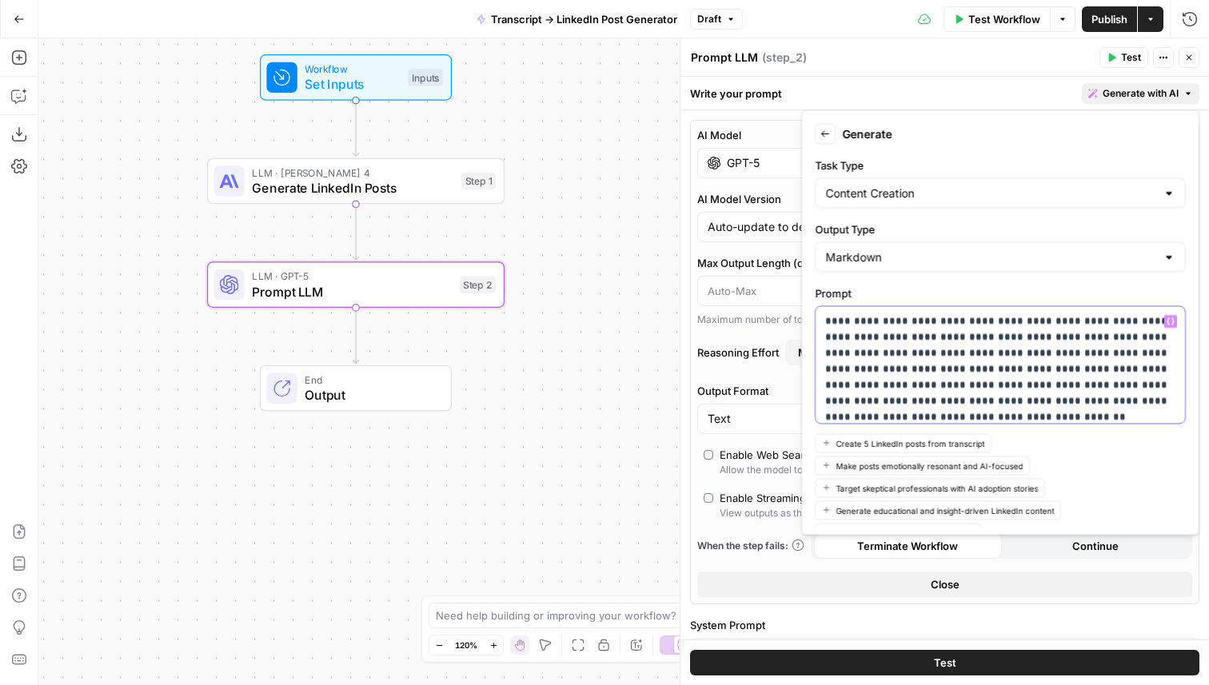
scroll to position [86, 0]
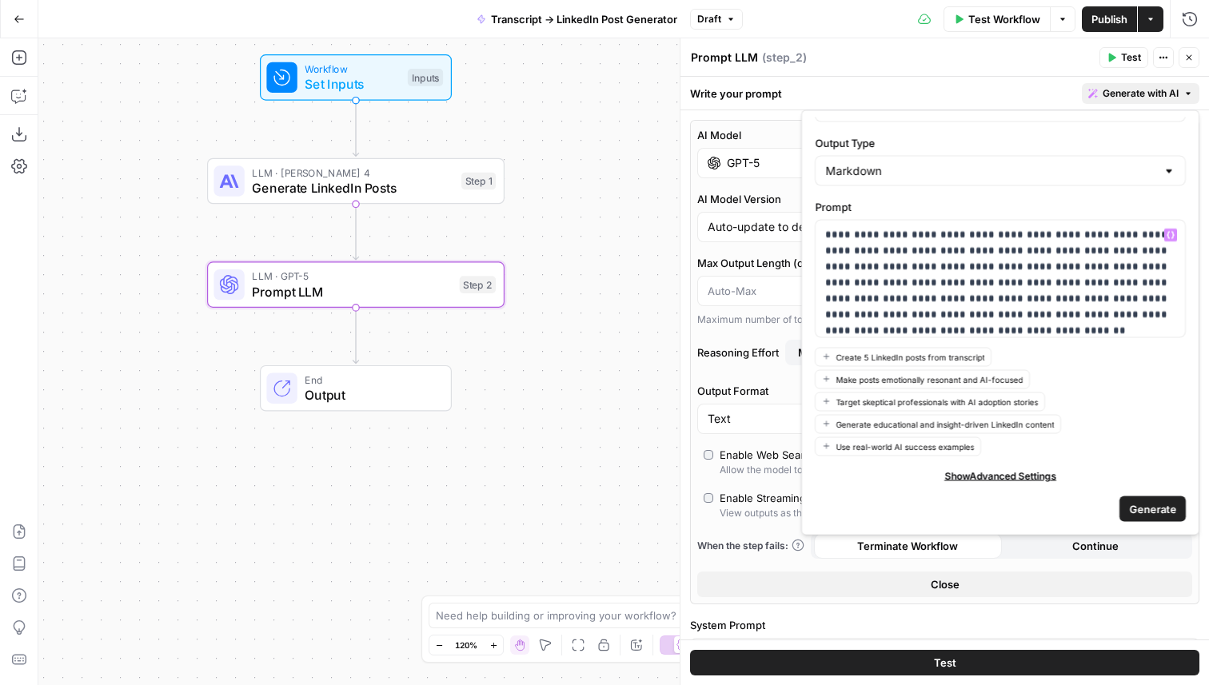
click at [1144, 506] on span "Generate" at bounding box center [1152, 509] width 47 height 16
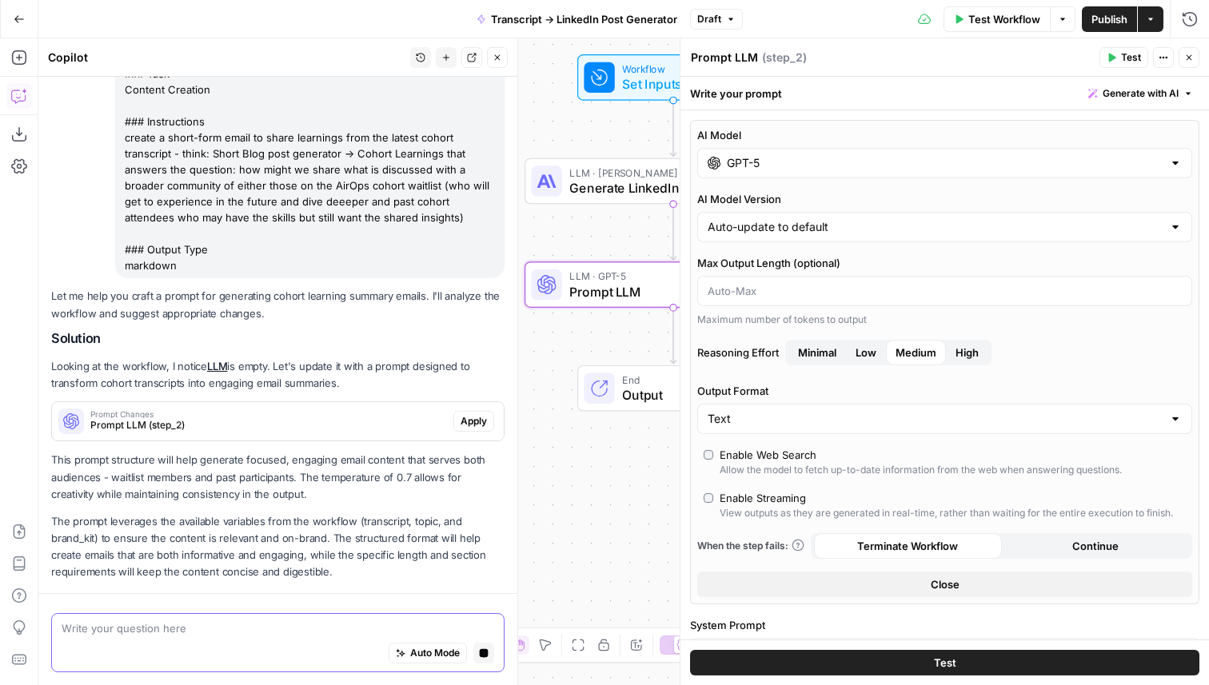
scroll to position [188, 0]
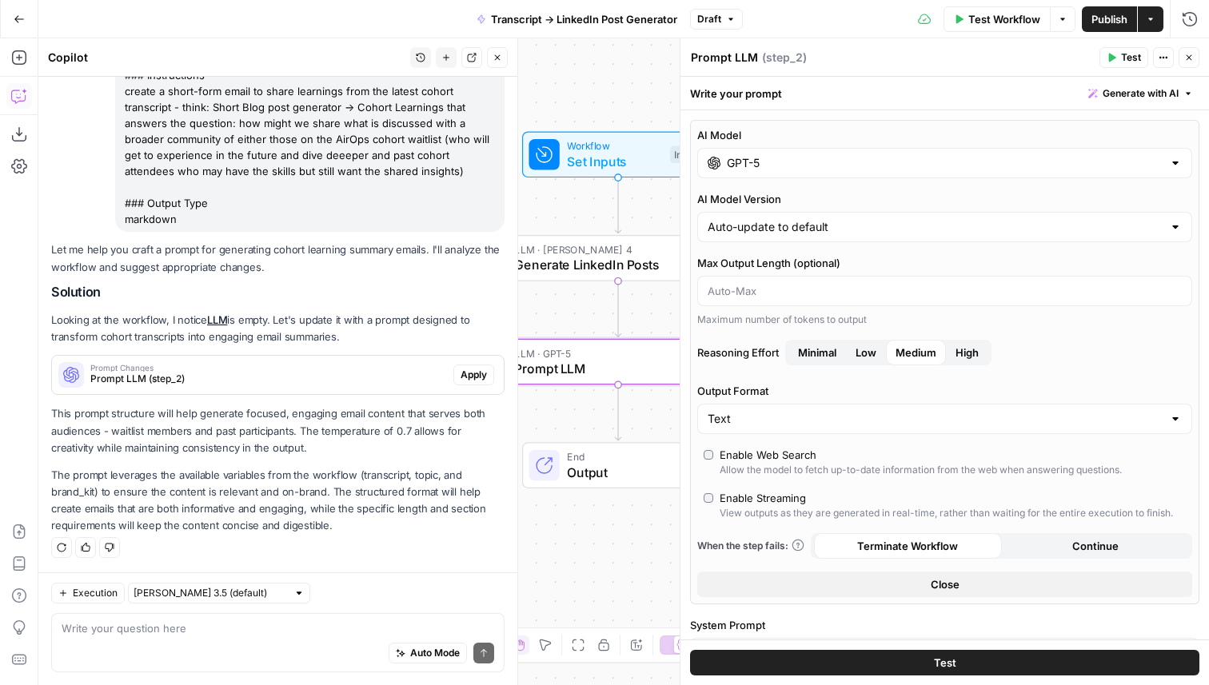
click at [477, 371] on span "Apply" at bounding box center [474, 375] width 26 height 14
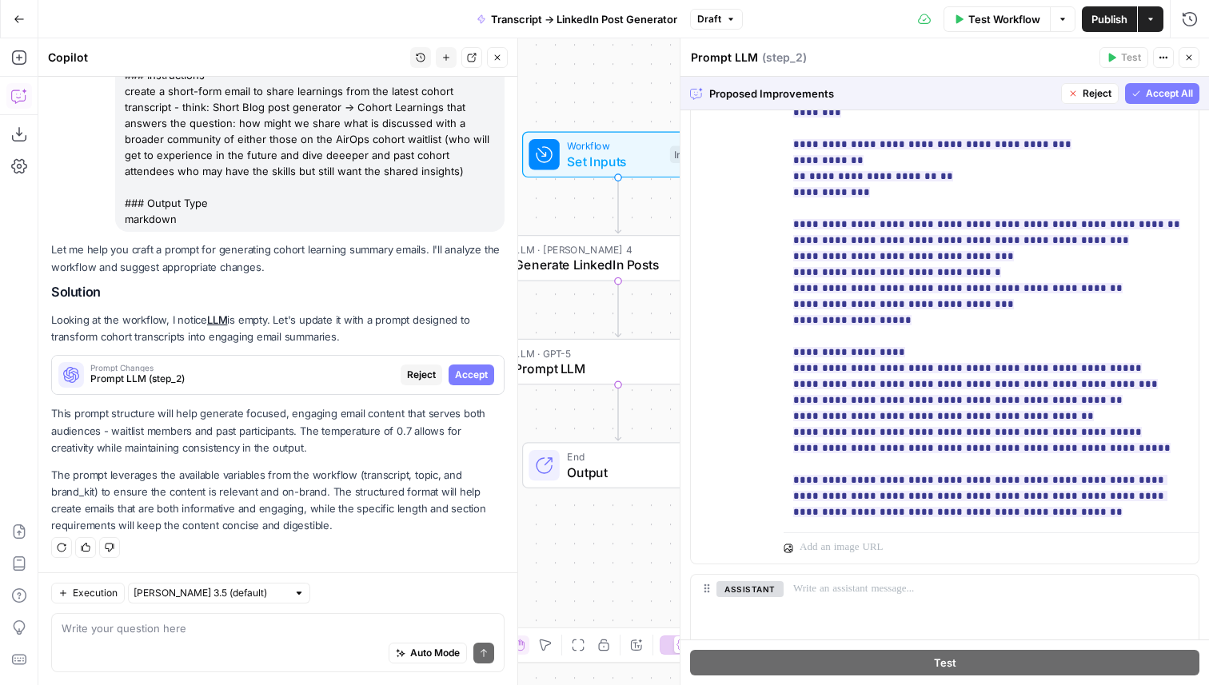
scroll to position [897, 0]
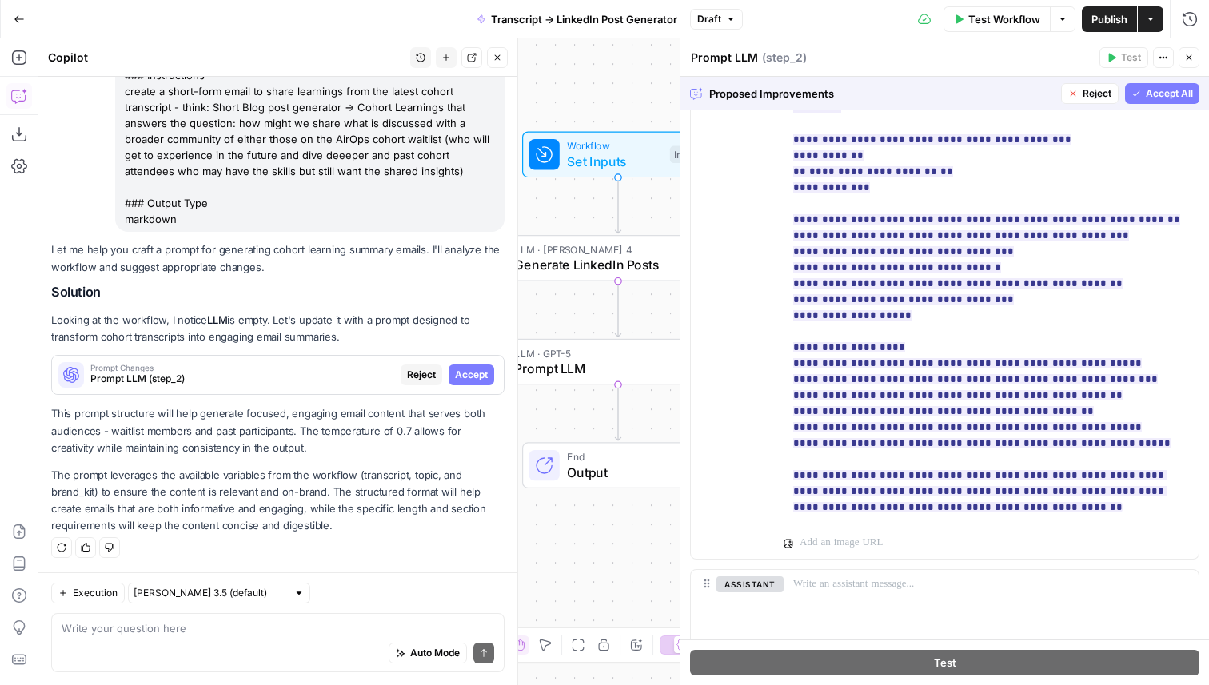
click at [1183, 96] on span "Accept All" at bounding box center [1169, 93] width 47 height 14
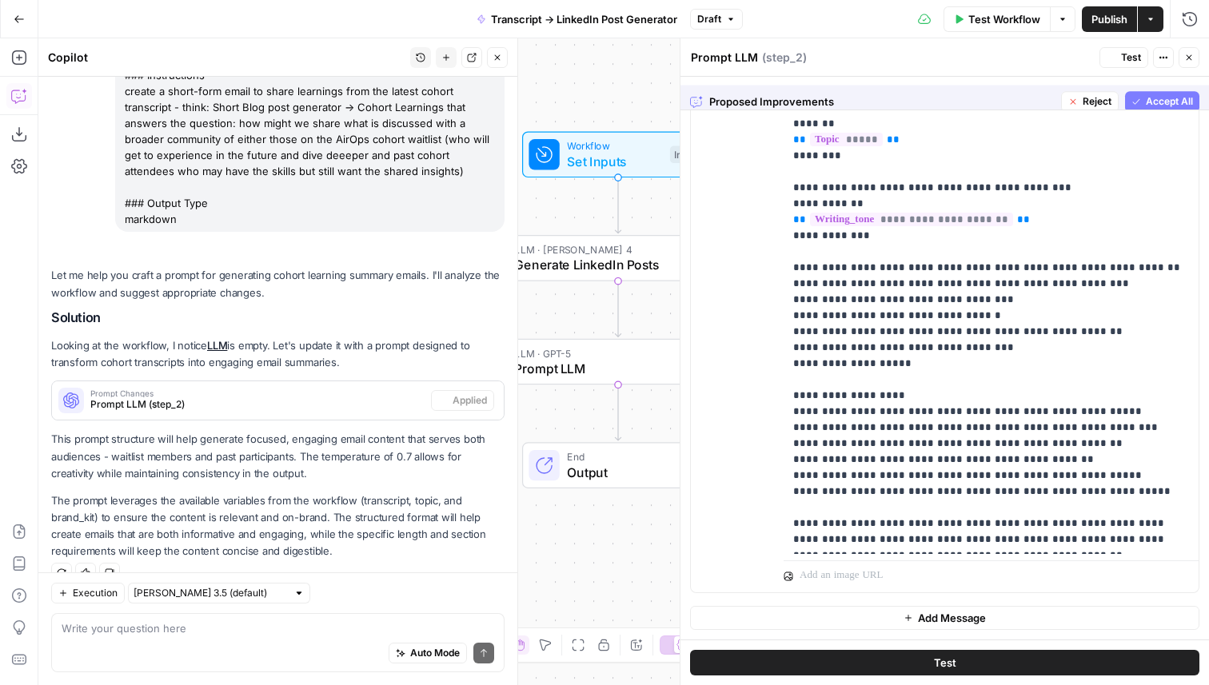
scroll to position [833, 0]
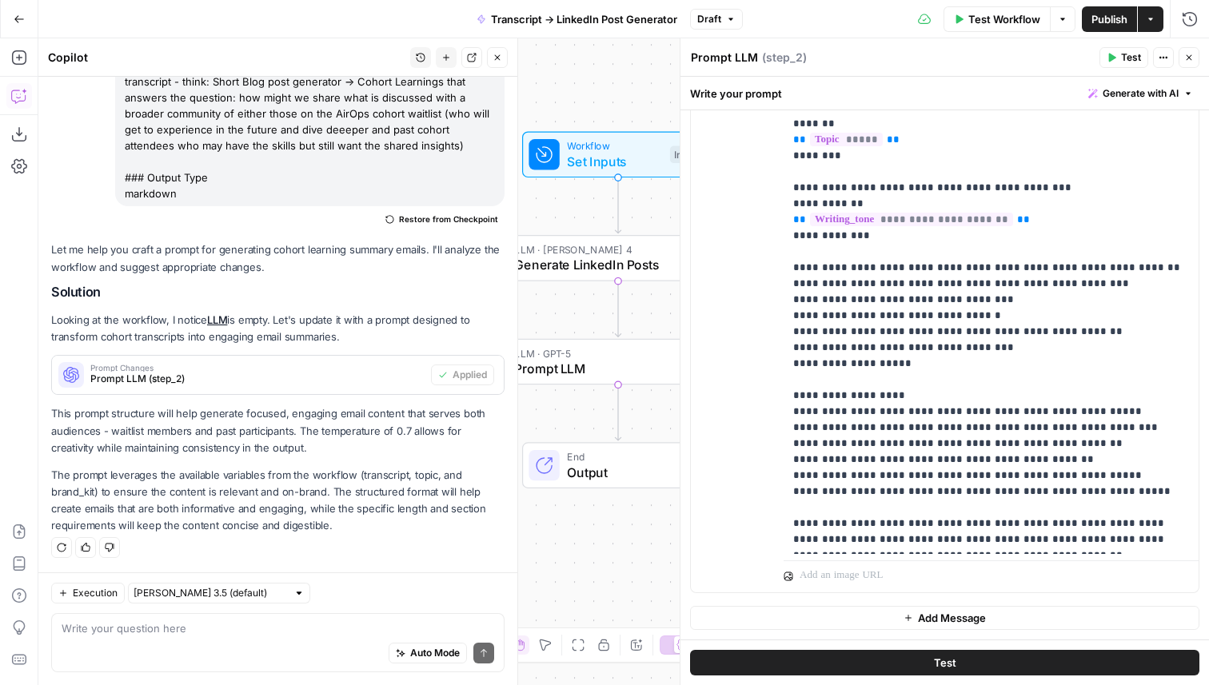
click at [505, 64] on button "Close" at bounding box center [497, 57] width 21 height 21
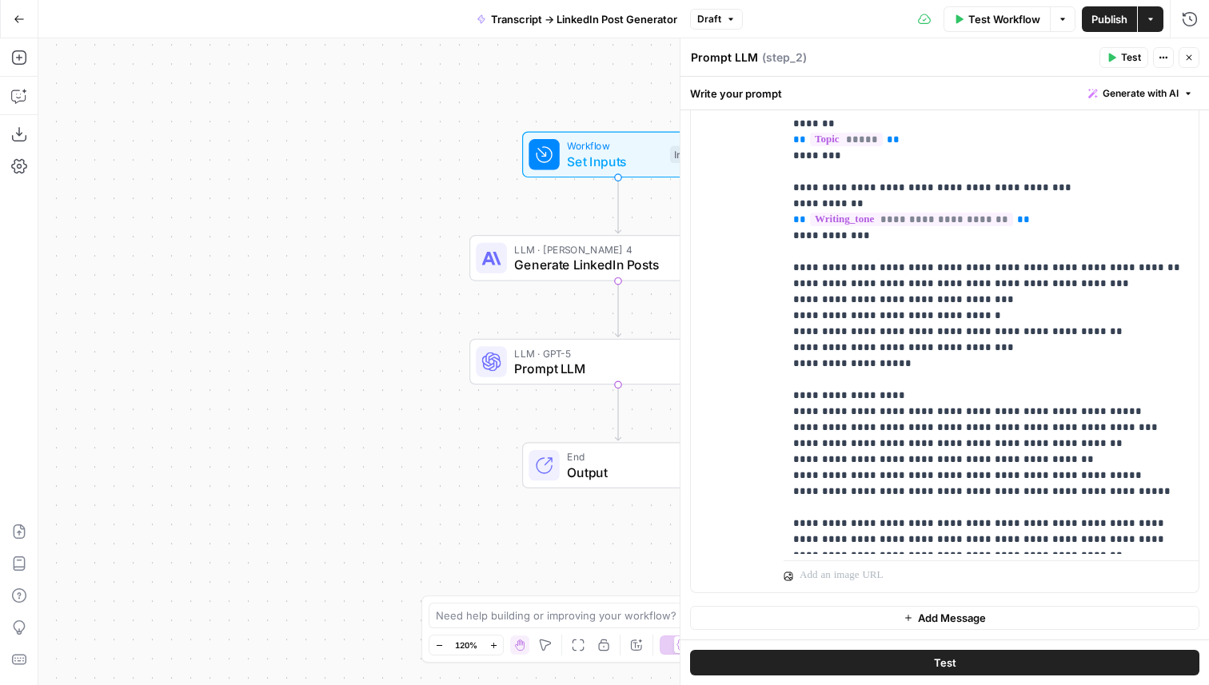
click at [725, 62] on textarea "Prompt LLM" at bounding box center [724, 58] width 67 height 16
type textarea "Short Form Blog Post"
click at [1192, 52] on button "Close" at bounding box center [1189, 57] width 21 height 21
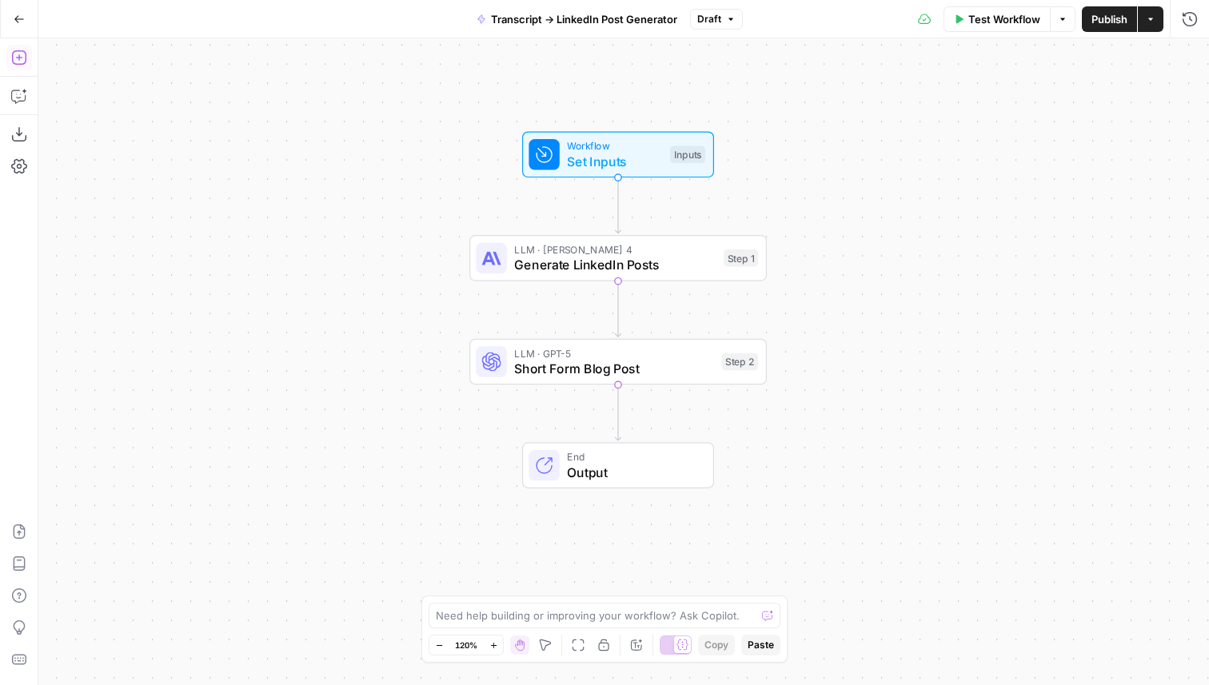
click at [21, 69] on button "Add Steps" at bounding box center [19, 58] width 26 height 26
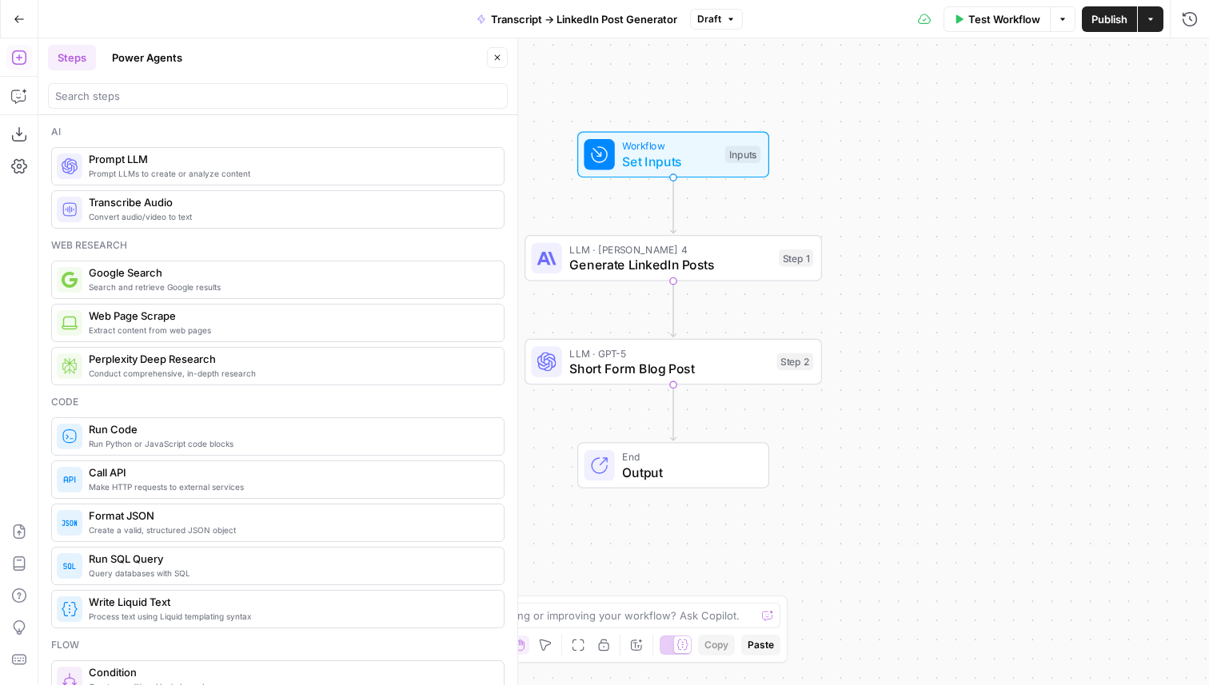
click at [146, 104] on div at bounding box center [278, 96] width 460 height 26
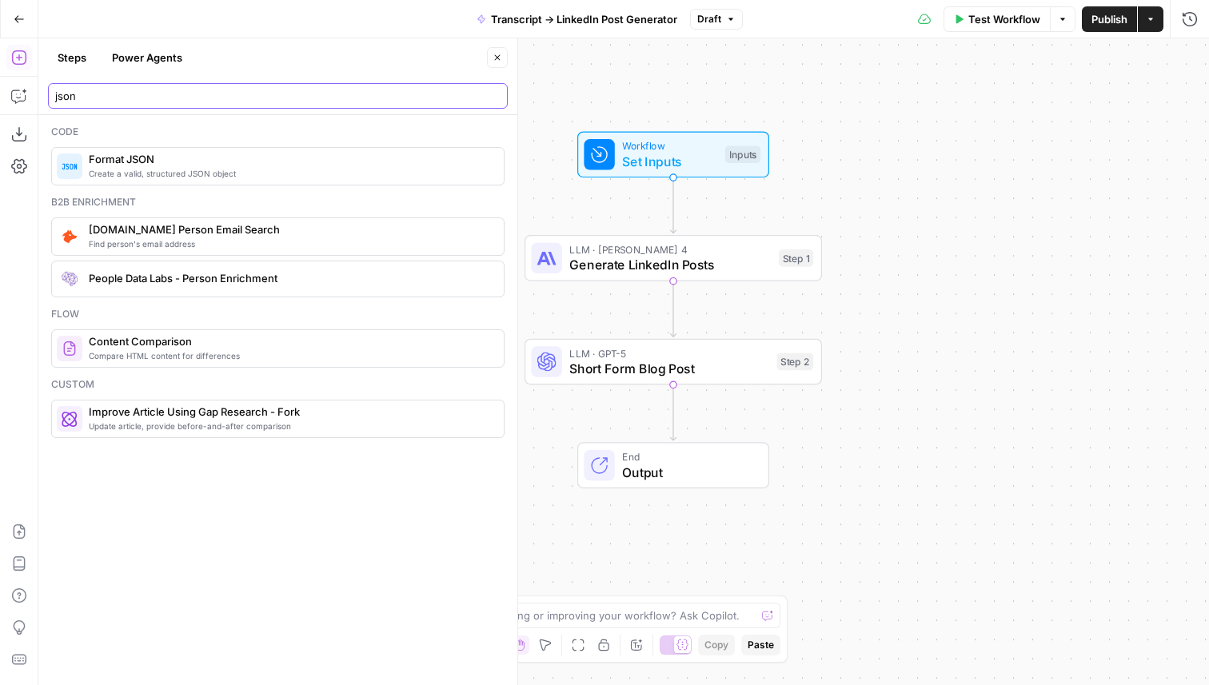
type input "json"
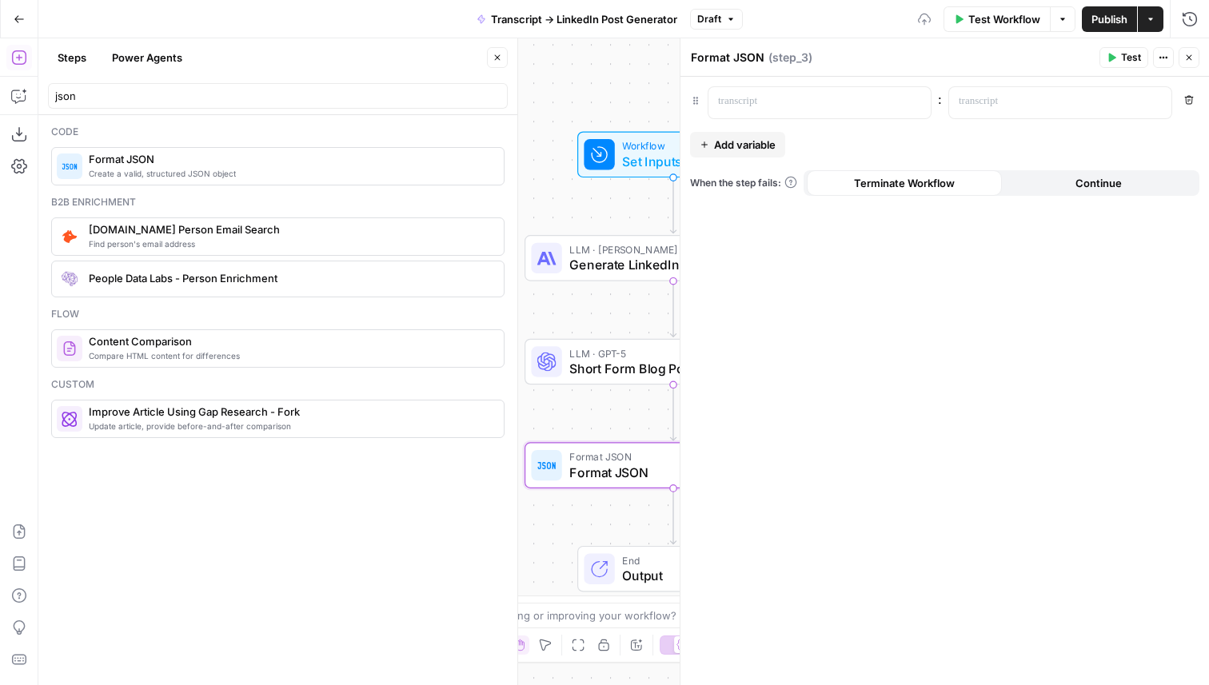
click at [507, 53] on button "Close" at bounding box center [497, 57] width 21 height 21
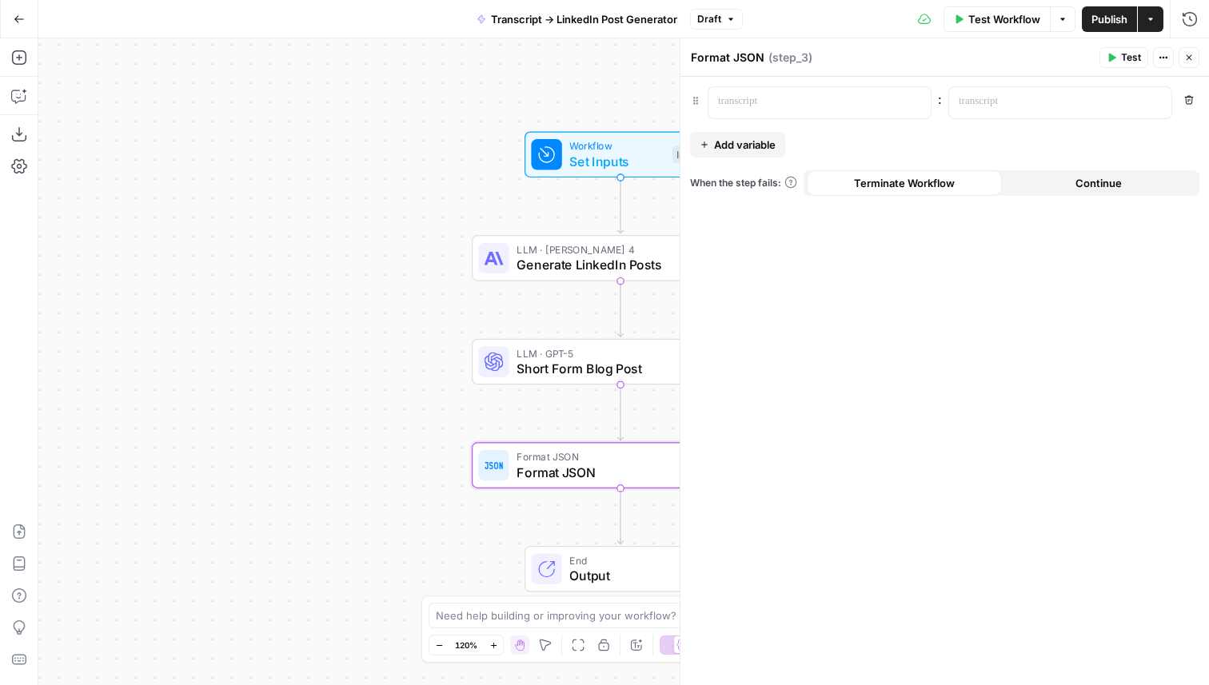
drag, startPoint x: 466, startPoint y: 211, endPoint x: 186, endPoint y: 210, distance: 279.9
click at [186, 210] on div "Workflow Set Inputs Inputs LLM · [PERSON_NAME] 4 Generate LinkedIn Posts Step 1…" at bounding box center [623, 361] width 1171 height 647
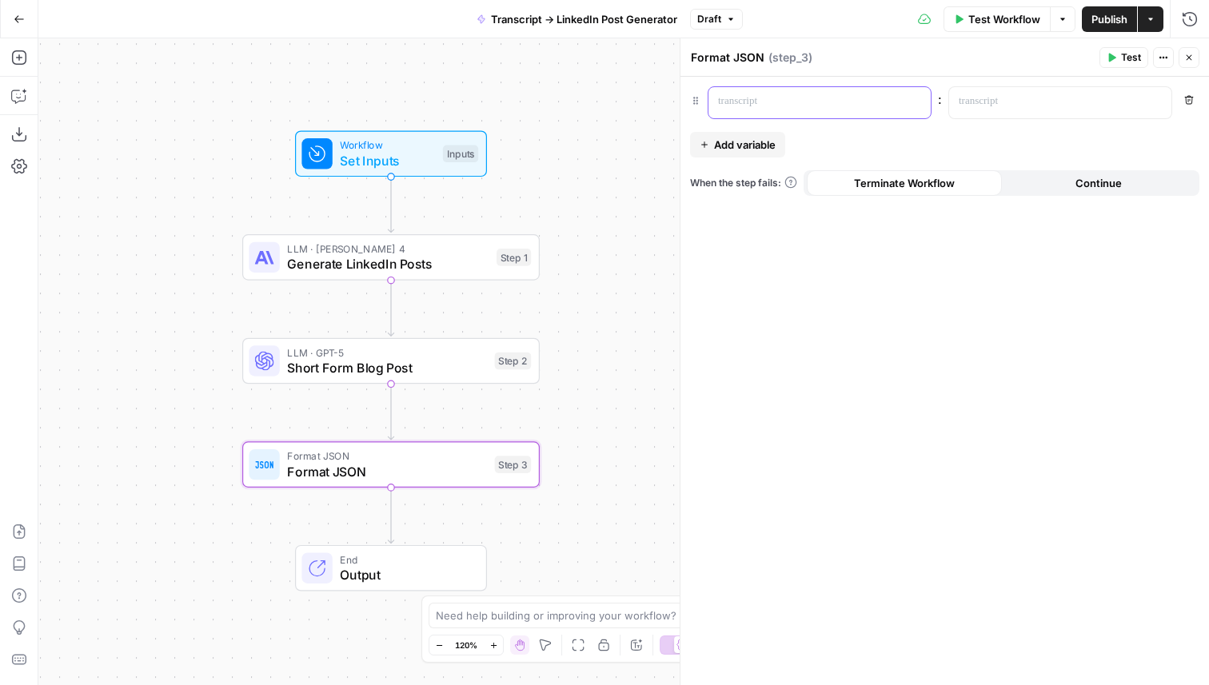
click at [775, 104] on p at bounding box center [807, 102] width 178 height 16
click at [756, 137] on span "Add variable" at bounding box center [745, 145] width 62 height 16
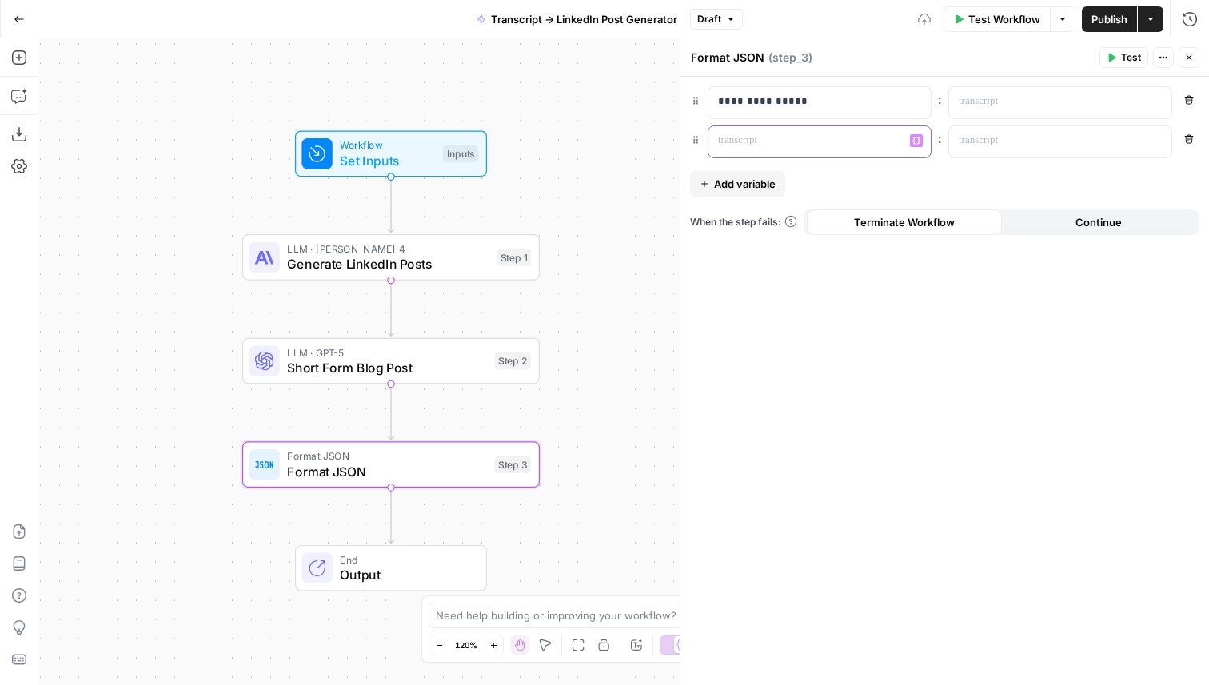
click at [753, 144] on p at bounding box center [807, 141] width 178 height 16
click at [1050, 101] on p at bounding box center [1048, 102] width 178 height 16
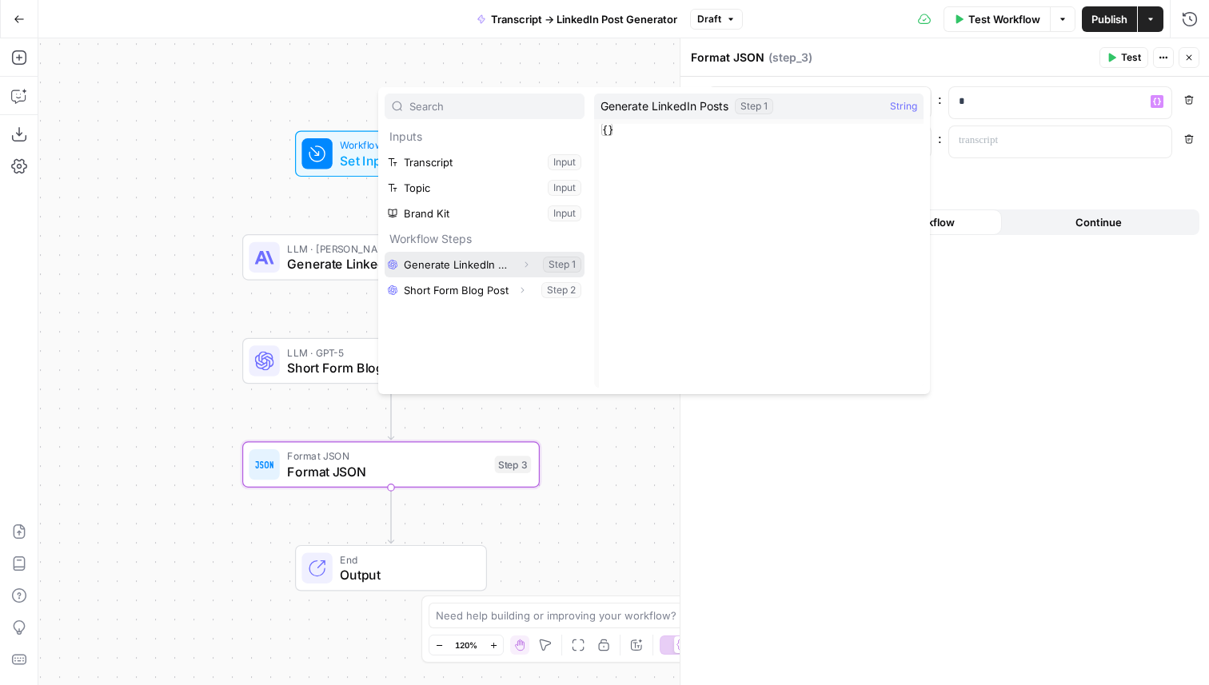
click at [477, 261] on button "Select variable Generate LinkedIn Posts" at bounding box center [485, 265] width 200 height 26
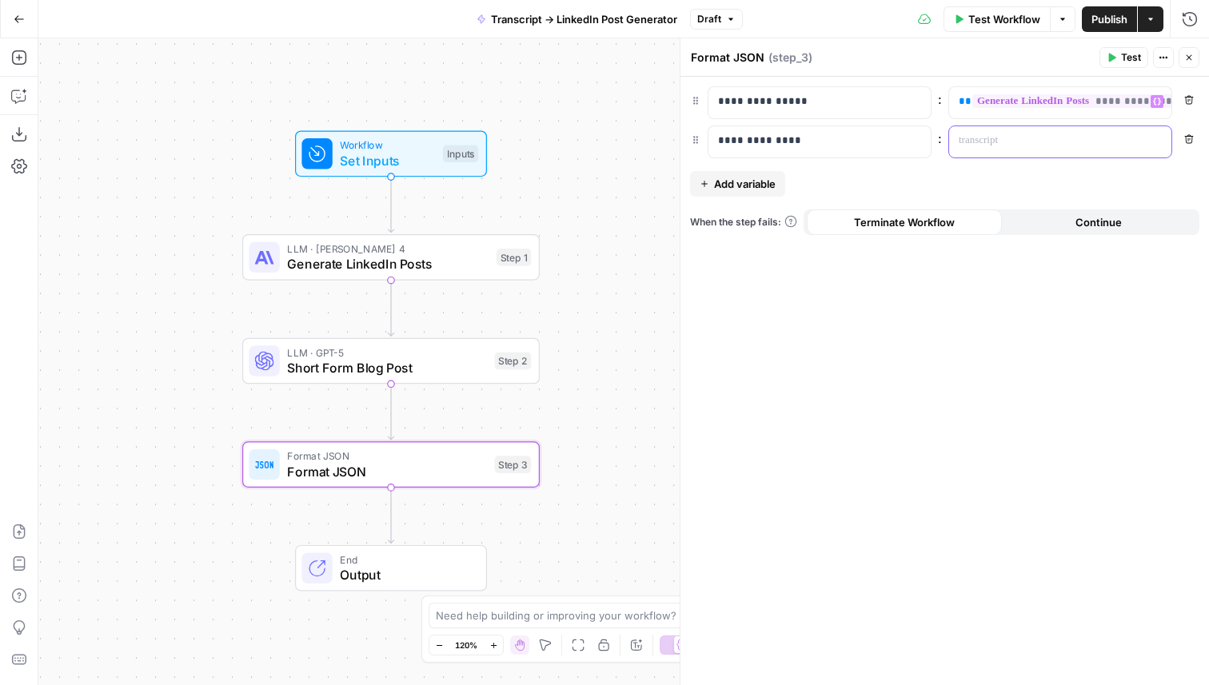
click at [992, 142] on p at bounding box center [1048, 141] width 178 height 16
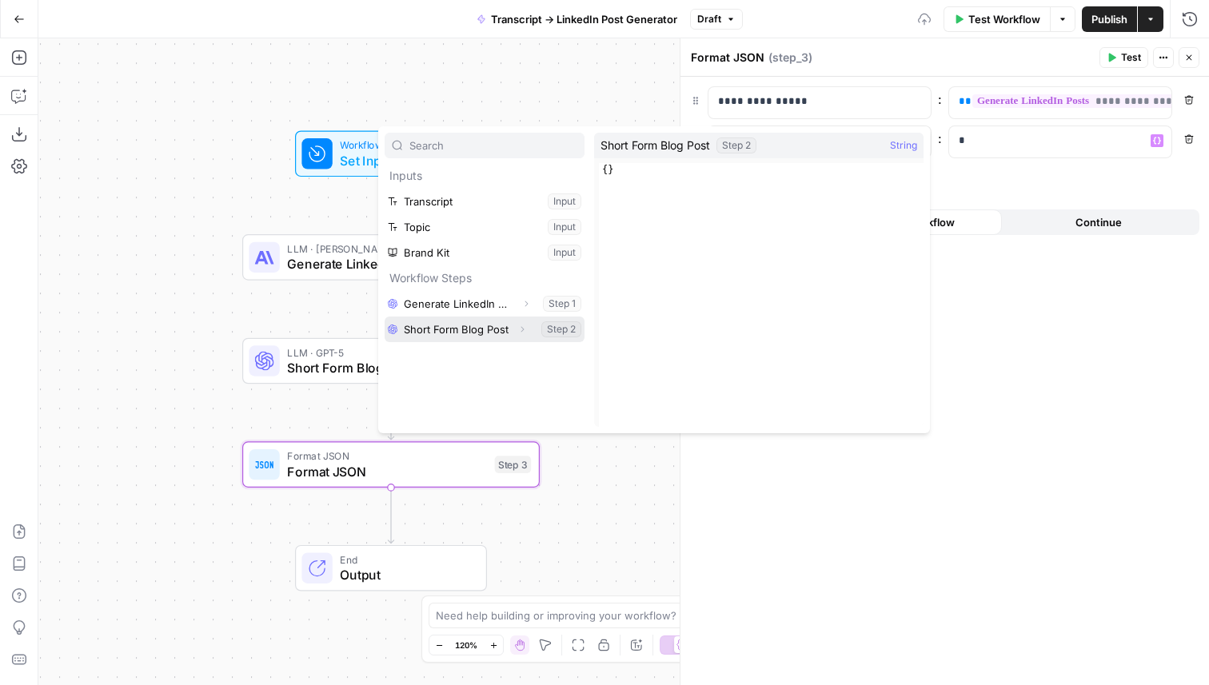
click at [487, 318] on button "Select variable Short Form Blog Post" at bounding box center [485, 330] width 200 height 26
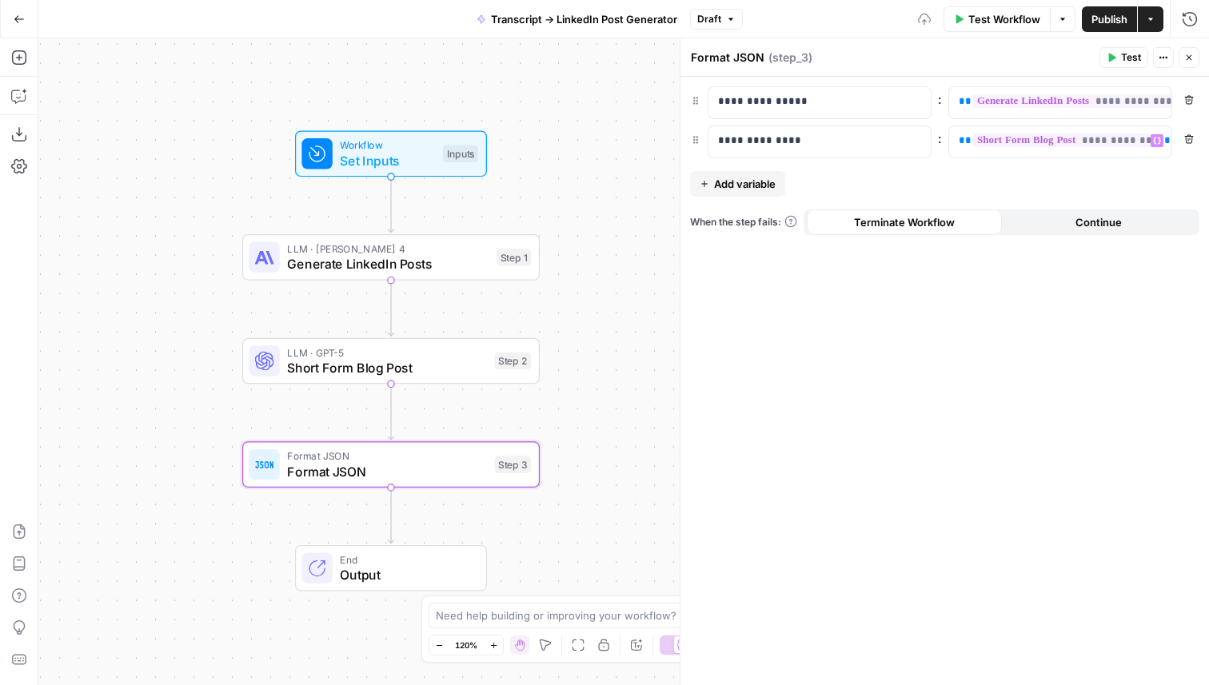
click at [1192, 58] on icon "button" at bounding box center [1189, 58] width 10 height 10
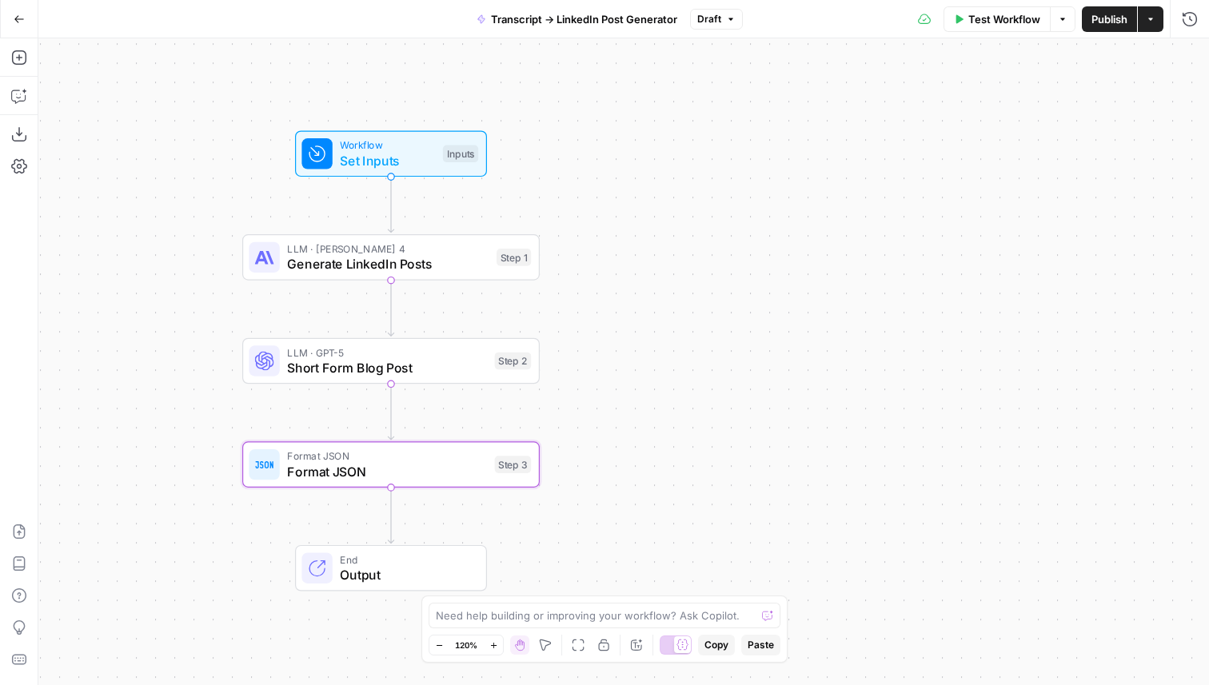
click at [1109, 22] on span "Publish" at bounding box center [1110, 19] width 36 height 16
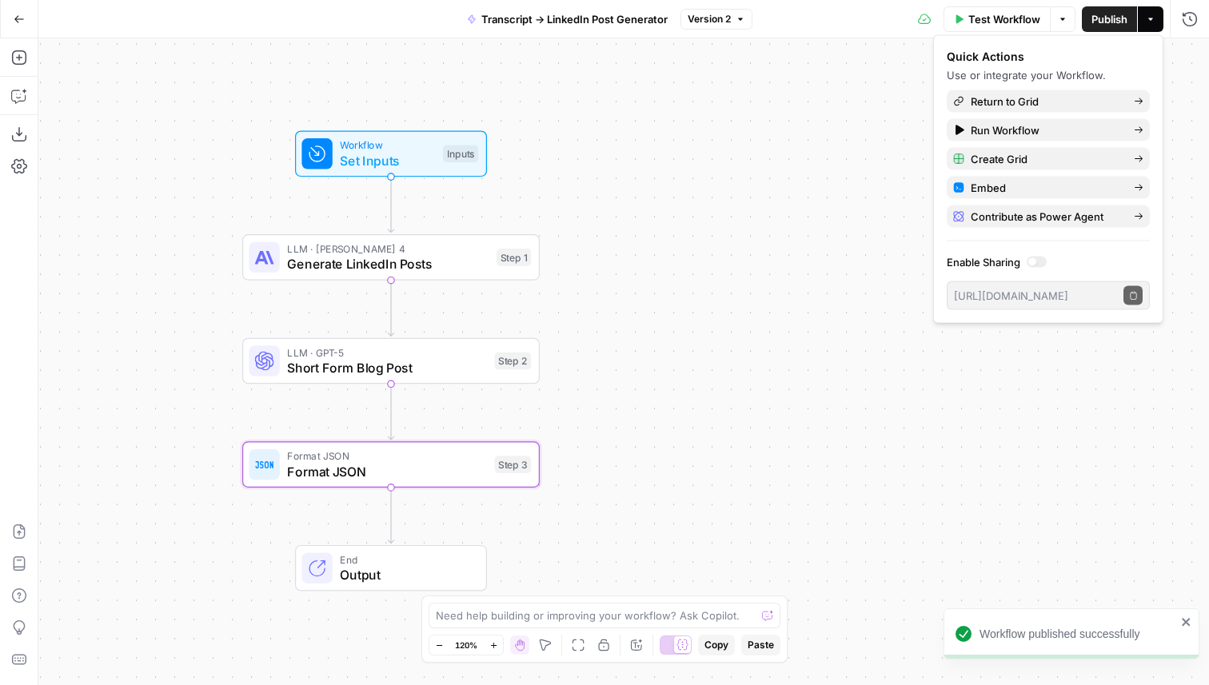
click at [23, 14] on icon "button" at bounding box center [19, 19] width 11 height 11
